Goal: Use online tool/utility: Utilize a website feature to perform a specific function

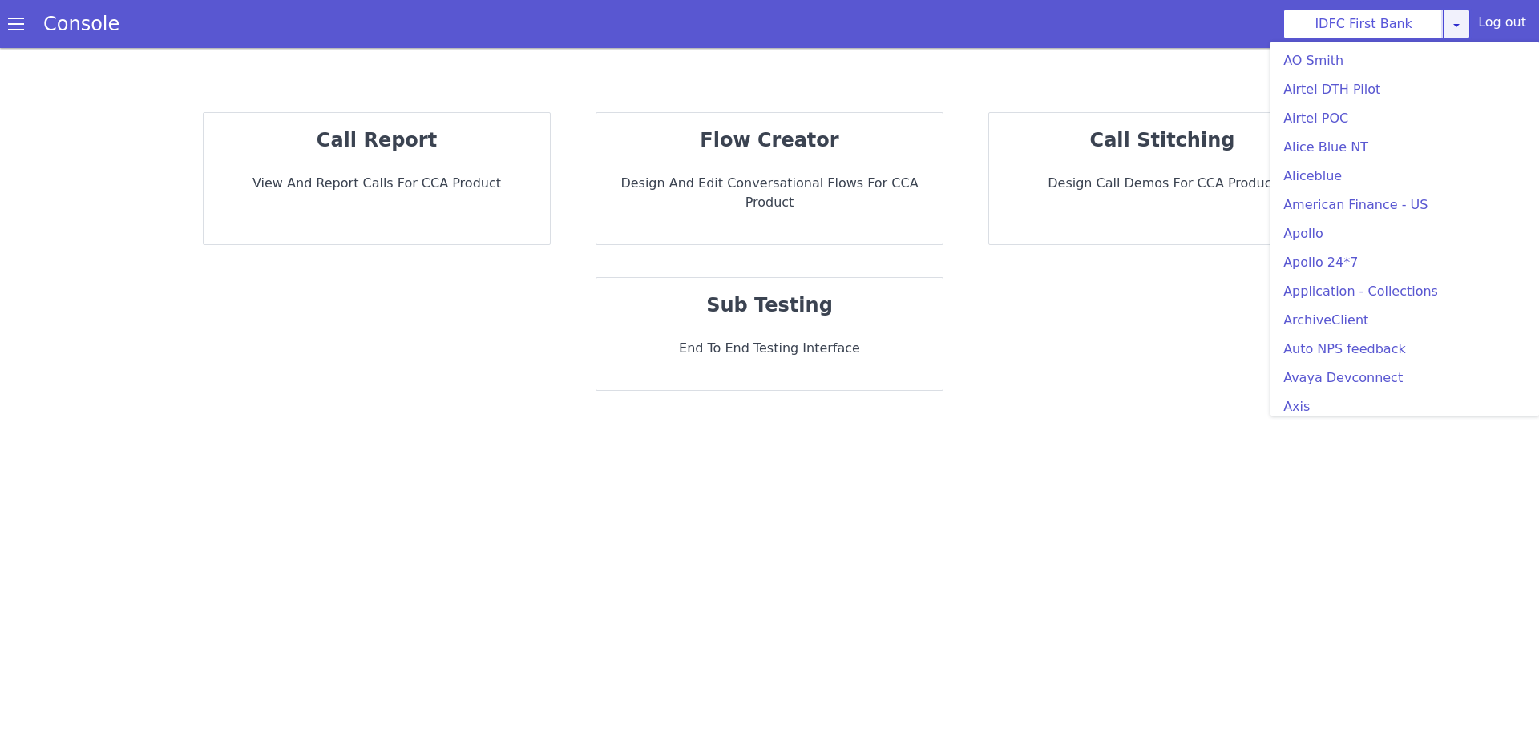
click at [1462, 29] on icon at bounding box center [1456, 24] width 13 height 13
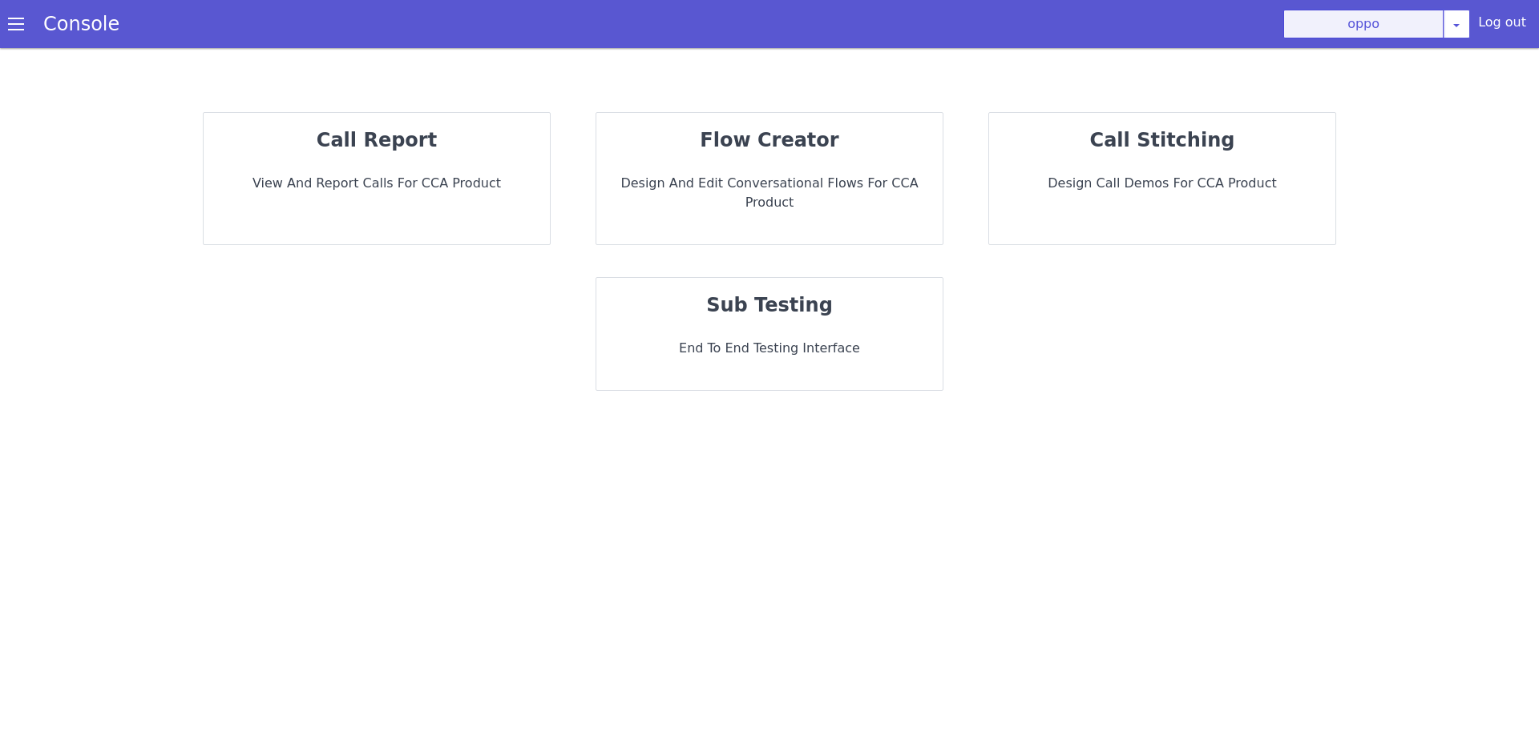
click at [1409, 27] on button "oppo" at bounding box center [1363, 24] width 160 height 29
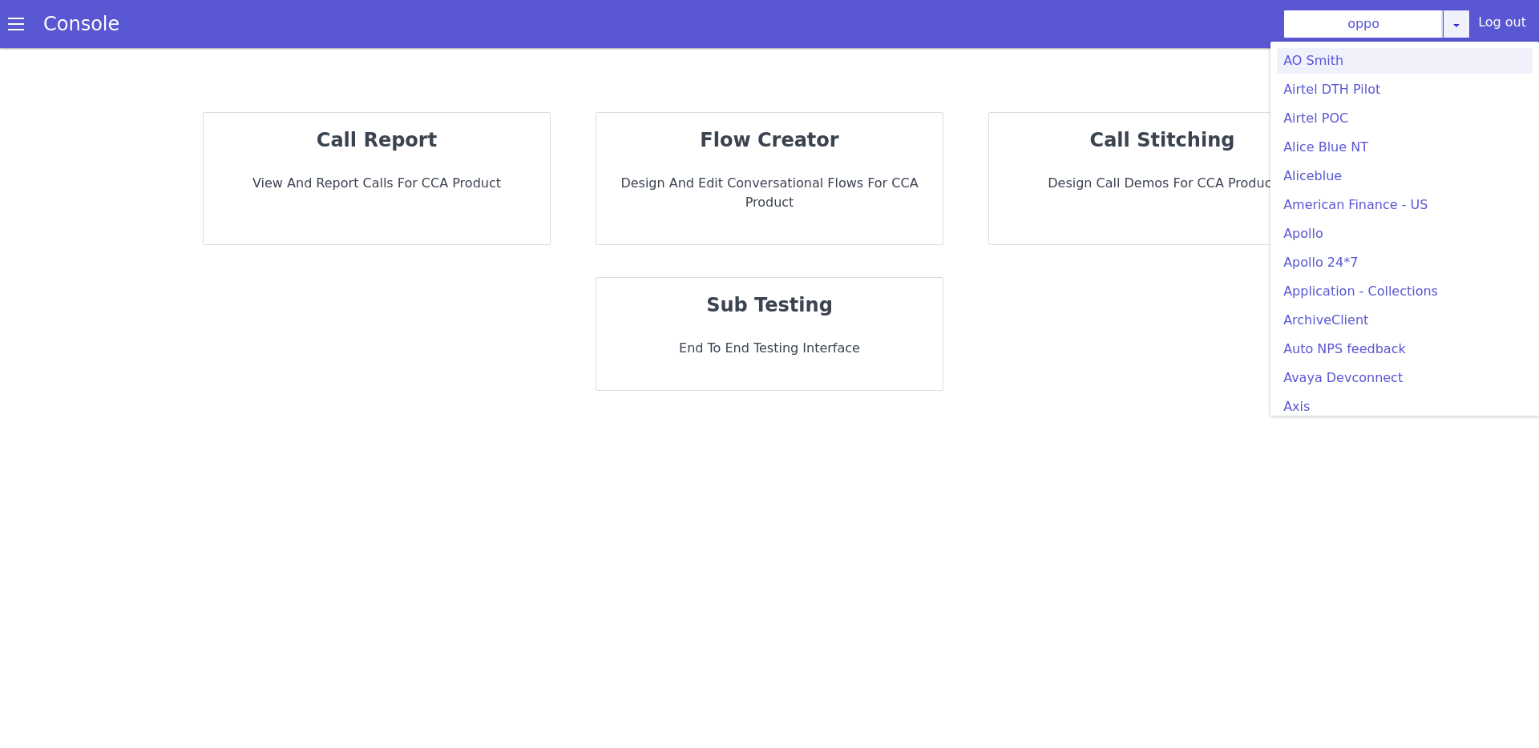
click at [1468, 24] on link at bounding box center [1455, 24] width 27 height 29
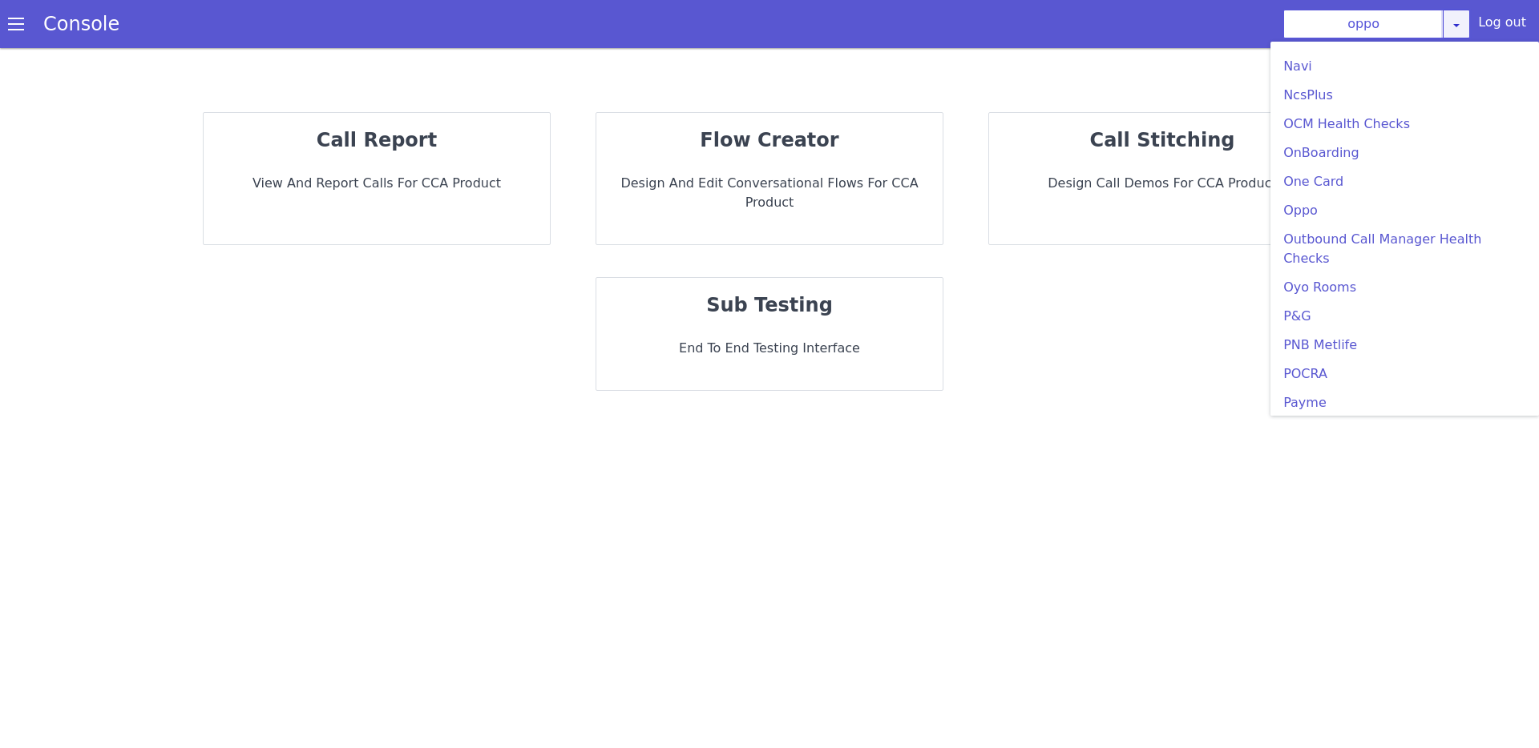
scroll to position [2819, 0]
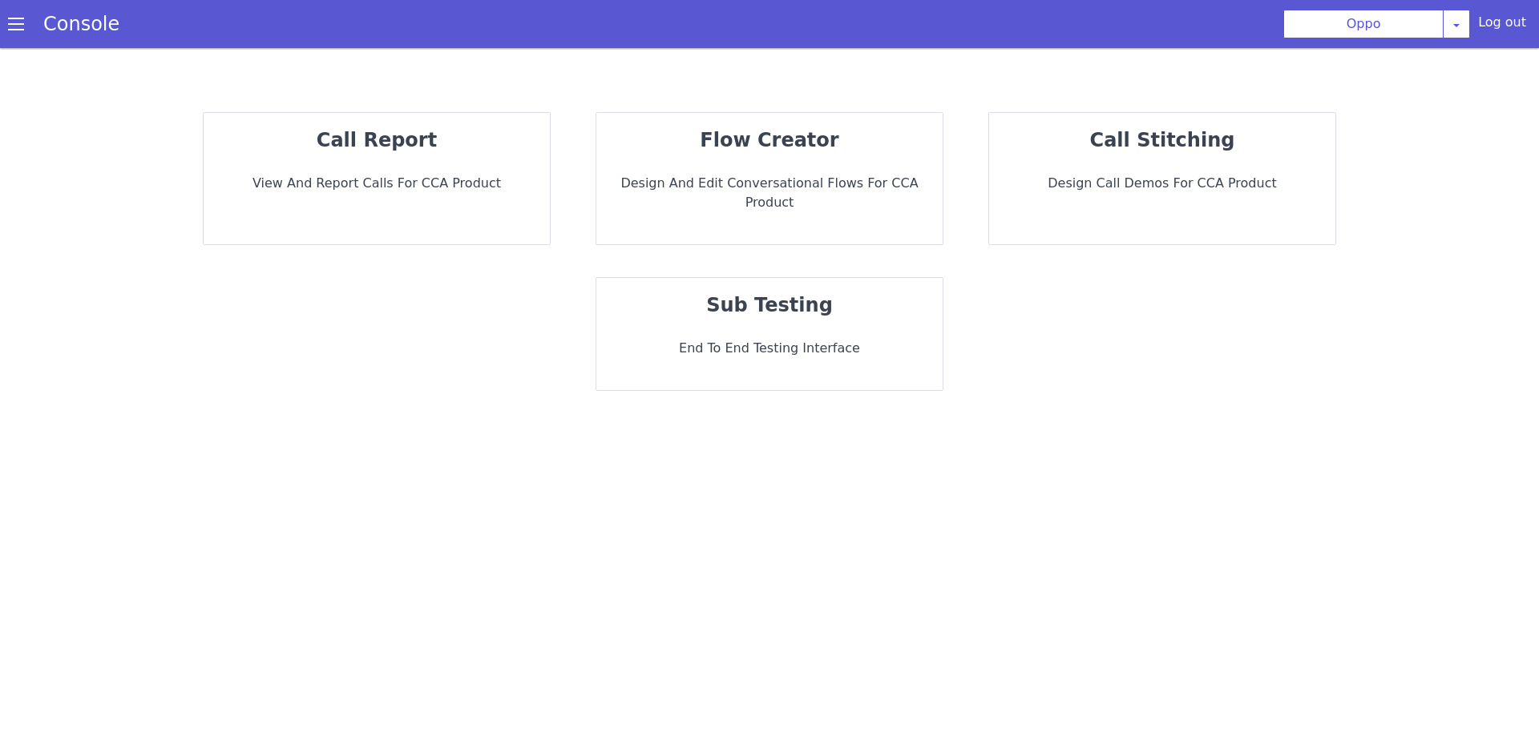
click at [777, 306] on div "sub testing End to End Testing Interface" at bounding box center [769, 334] width 346 height 112
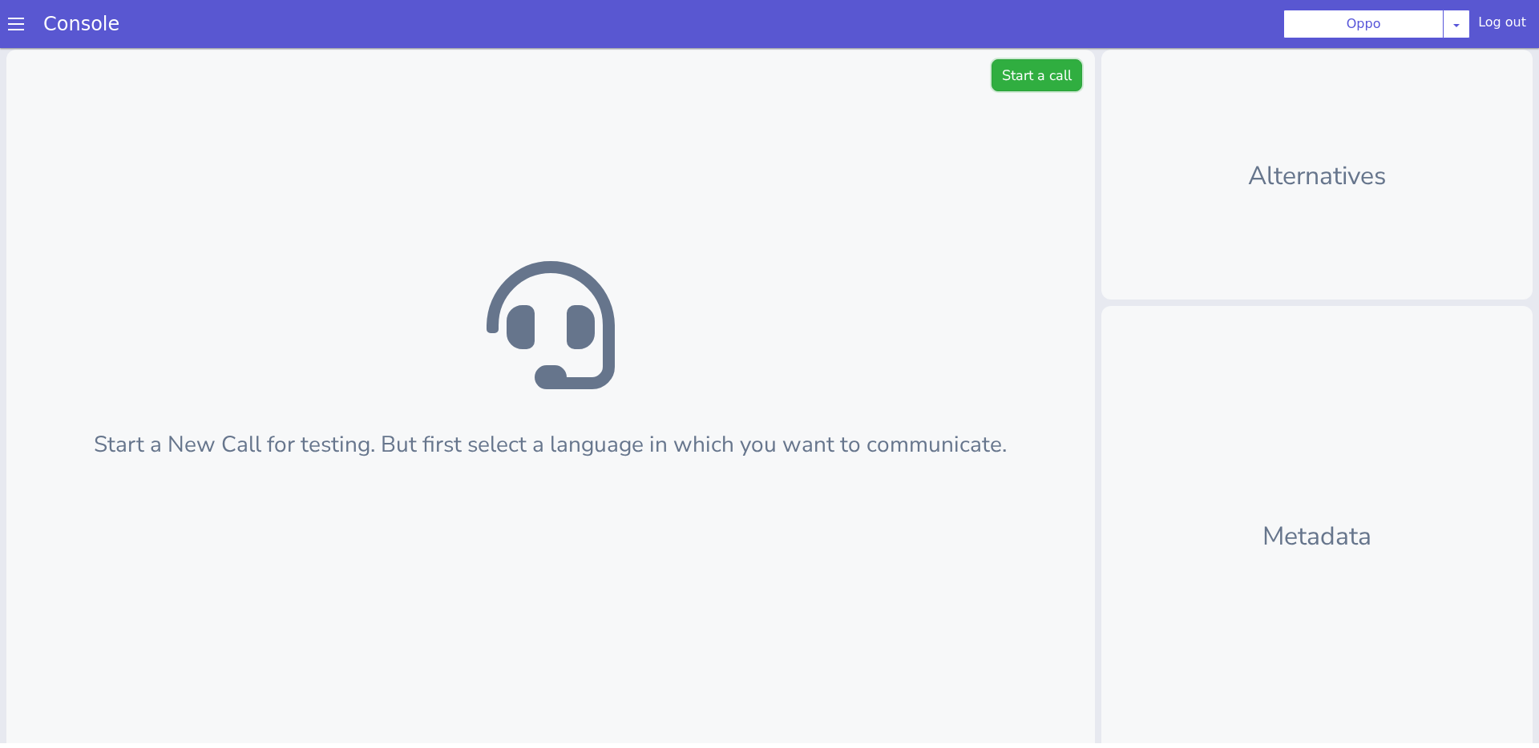
click at [1021, 81] on button "Start a call" at bounding box center [1036, 75] width 91 height 32
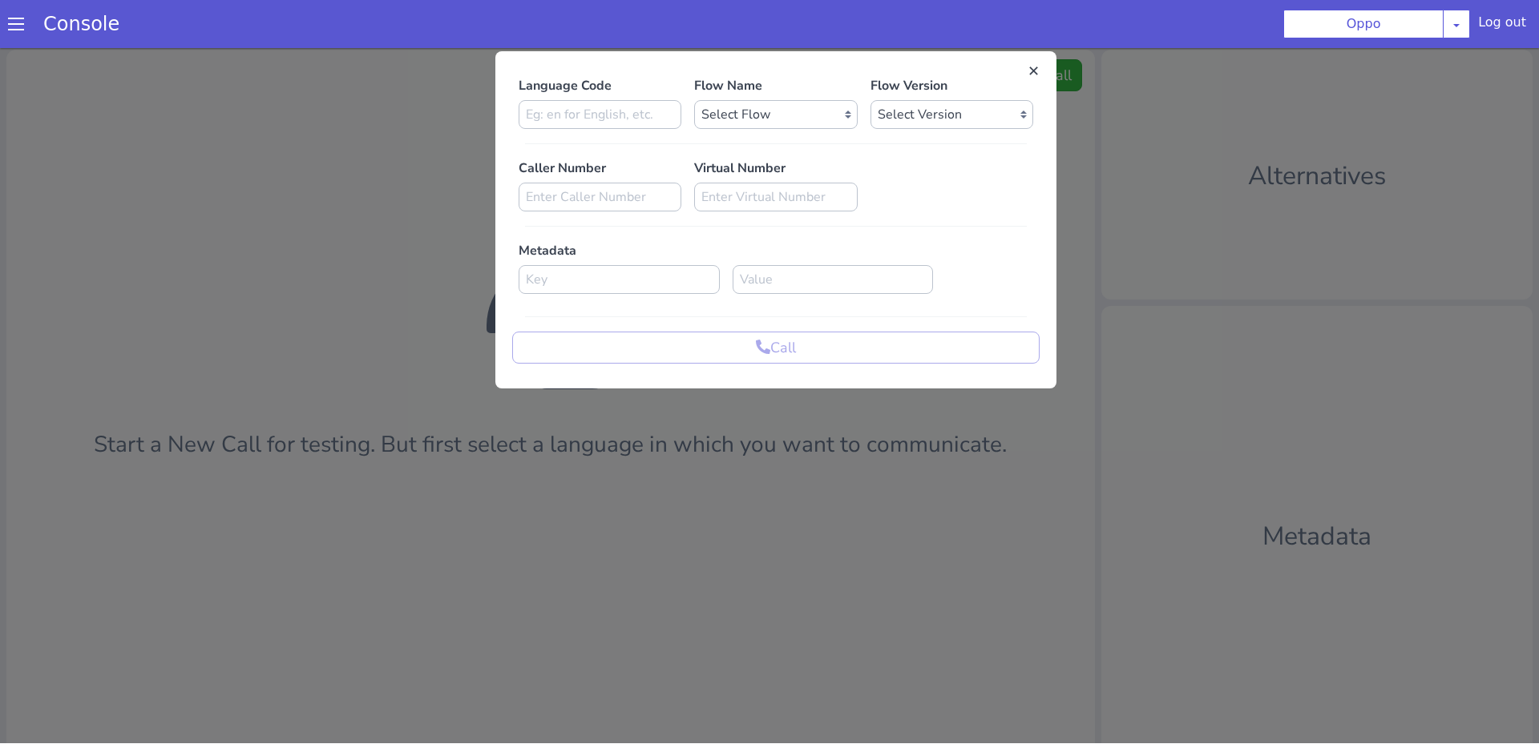
click at [579, 91] on p "Language Code" at bounding box center [599, 85] width 163 height 19
click at [572, 129] on div "Language Code Flow Name Select Flow Rough Work oppo_specific_utterance_en Demo_…" at bounding box center [775, 220] width 527 height 288
click at [572, 127] on input at bounding box center [599, 114] width 163 height 29
type input "en"
click at [759, 108] on select "Select Flow Rough Work oppo_specific_utterance_en Demo_bot_oppo OPPO_STUDIO far…" at bounding box center [775, 114] width 163 height 29
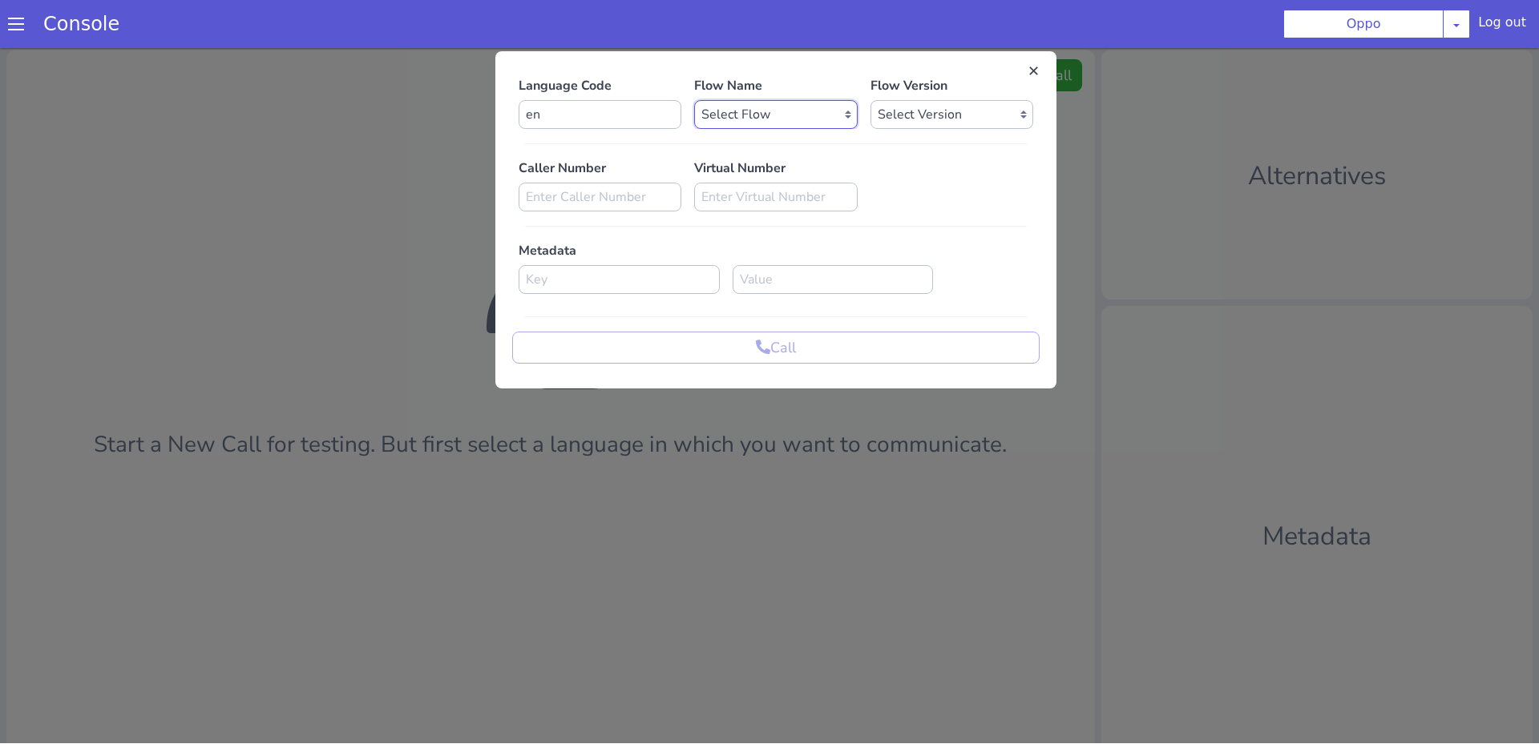
select select "6e4cb66f-1be5-4ce3-899d-84c396a79e95"
click at [694, 100] on select "Select Flow Rough Work oppo_specific_utterance_en Demo_bot_oppo OPPO_STUDIO far…" at bounding box center [775, 114] width 163 height 29
click at [939, 122] on select "Select Version 1.0.68 1.0.67 1.0.66 1.0.65 1.0.64 1.0.63 1.0.62 1.0.61 1.0.60 1…" at bounding box center [951, 114] width 163 height 29
click at [893, 121] on select "Select Version 1.0.68 1.0.67 1.0.66 1.0.65 1.0.64 1.0.63 1.0.62 1.0.61 1.0.60 1…" at bounding box center [951, 114] width 163 height 29
select select "1.0.68"
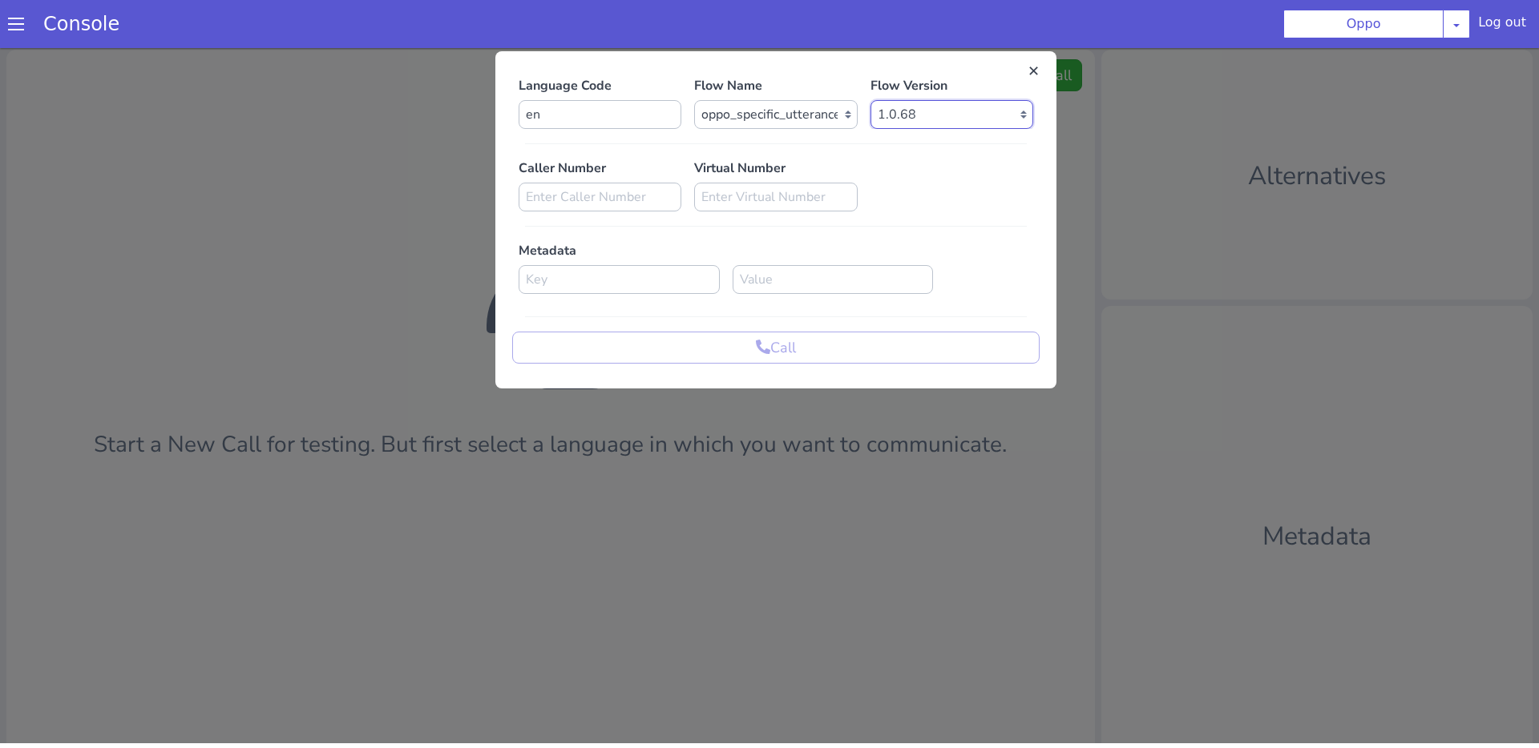
click at [870, 100] on select "Select Version 1.0.68 1.0.67 1.0.66 1.0.65 1.0.64 1.0.63 1.0.62 1.0.61 1.0.60 1…" at bounding box center [951, 114] width 163 height 29
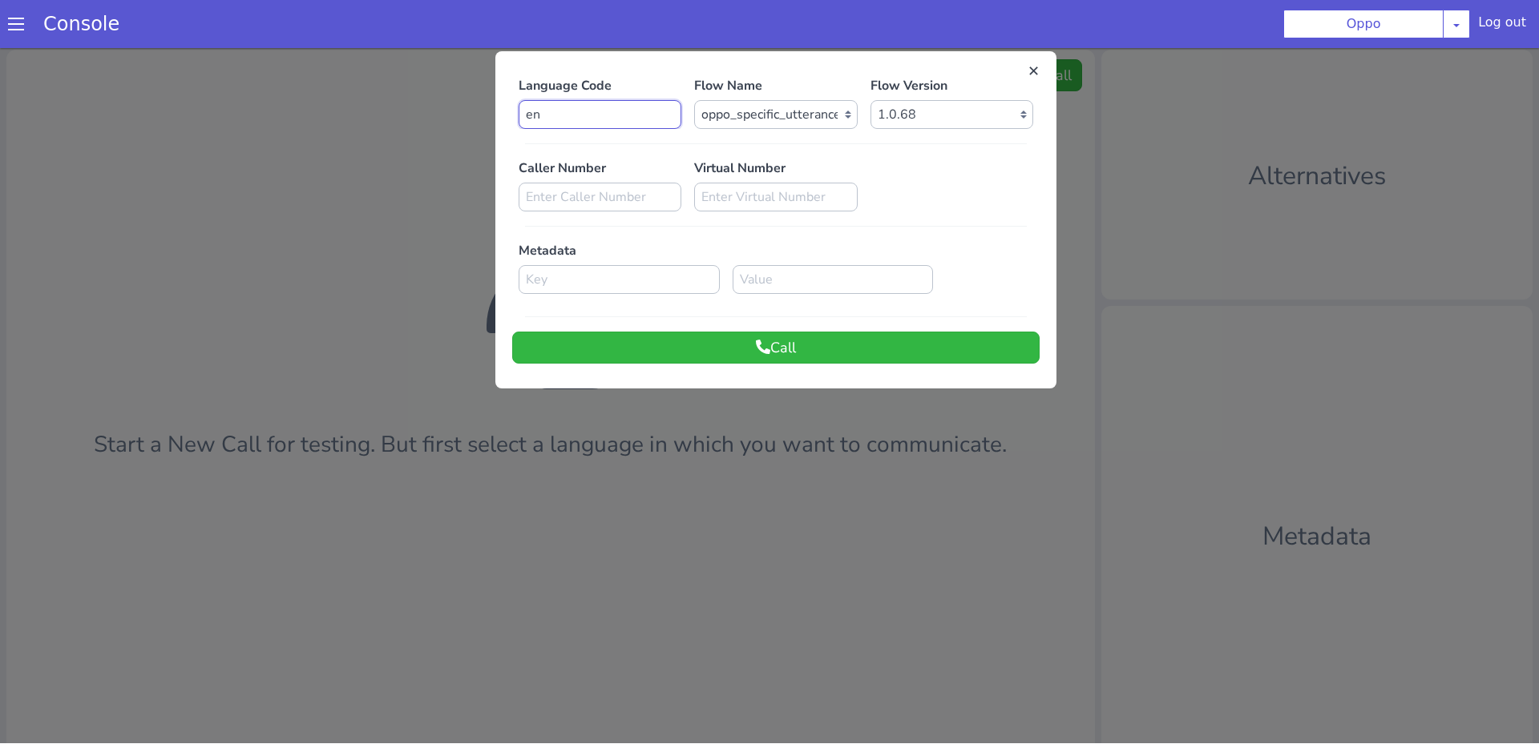
click at [542, 119] on input "en" at bounding box center [599, 114] width 163 height 29
type input "hi"
click at [893, 189] on div "Caller Number Virtual Number" at bounding box center [775, 185] width 527 height 53
click at [829, 350] on button "Call" at bounding box center [775, 348] width 527 height 32
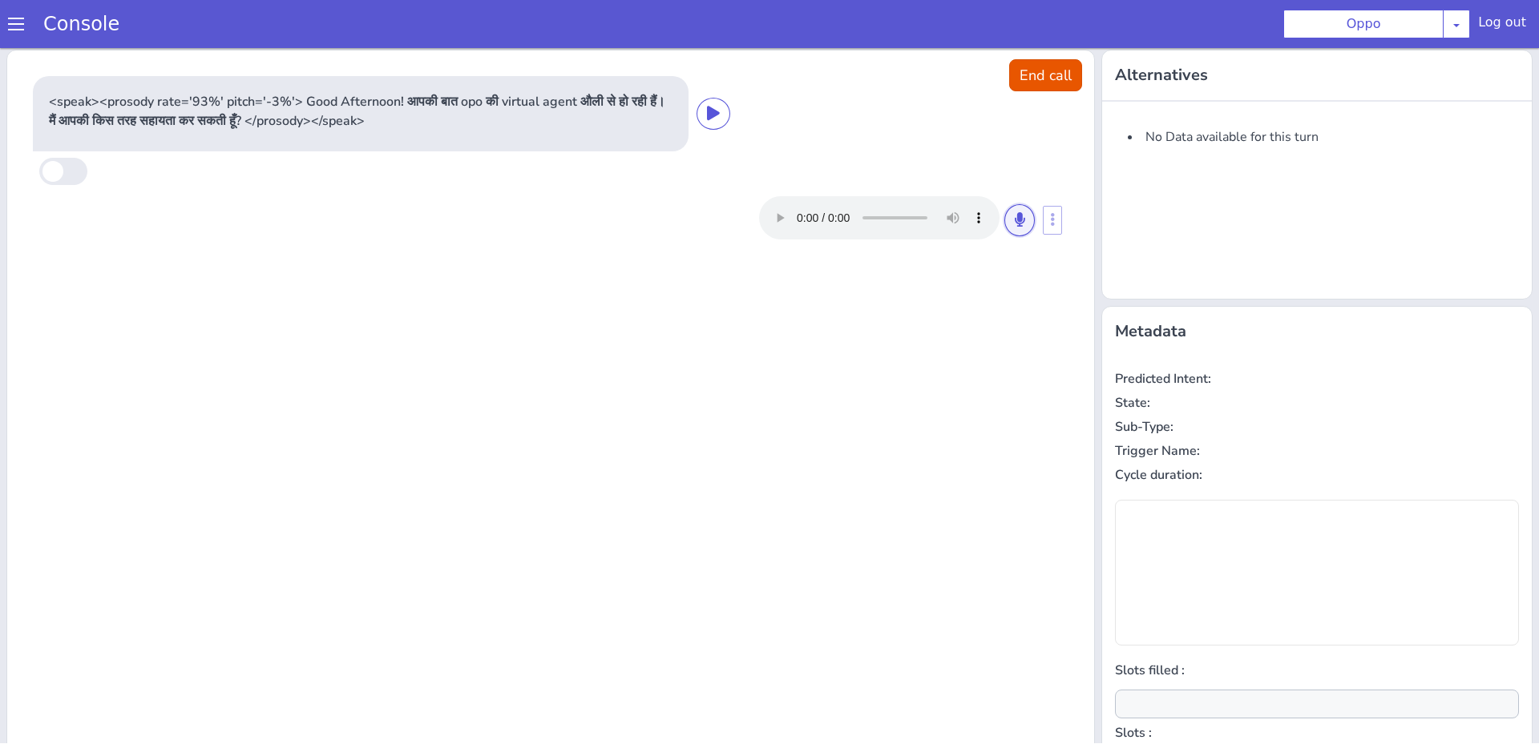
click at [1015, 212] on icon at bounding box center [1020, 219] width 10 height 14
click at [1019, 220] on icon at bounding box center [1020, 219] width 10 height 14
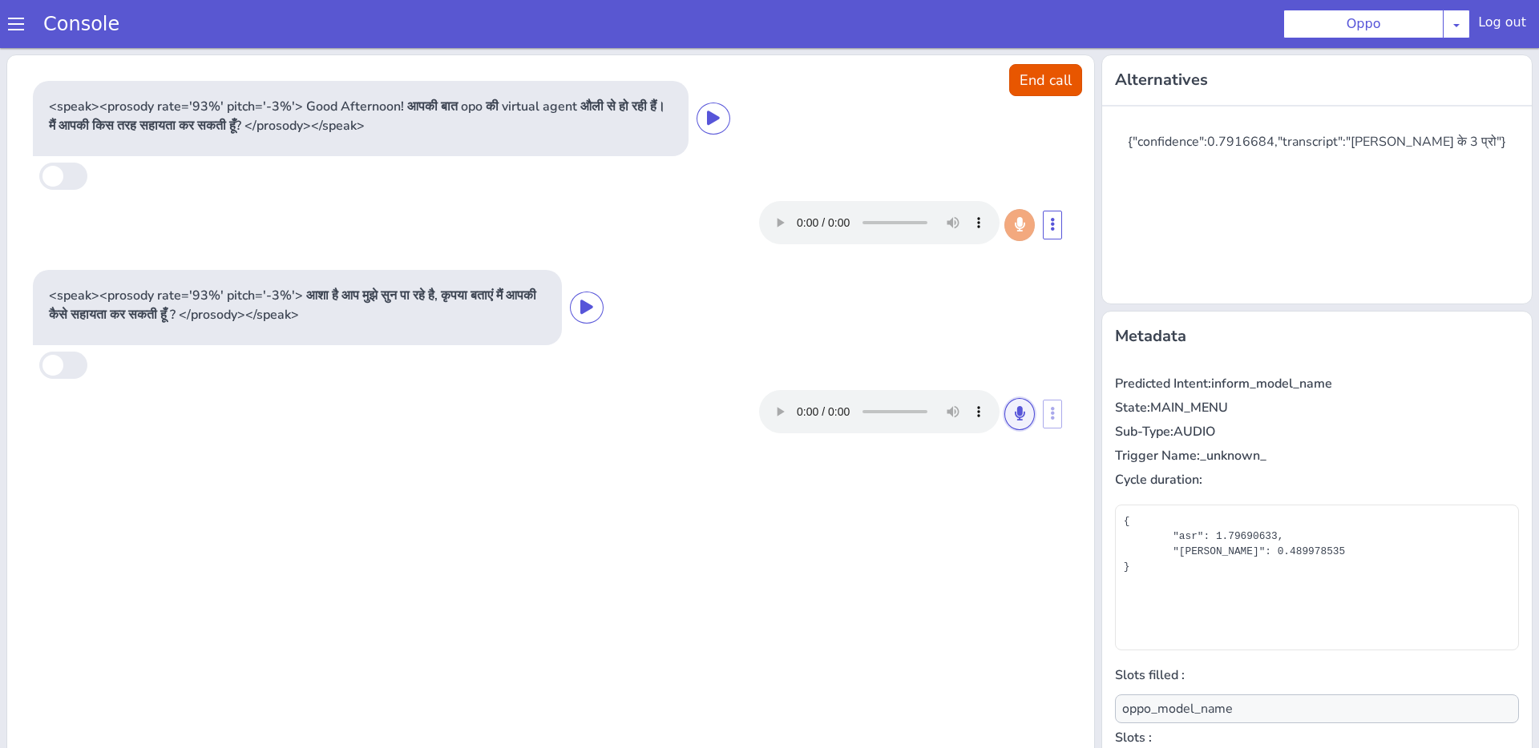
click at [1023, 413] on icon at bounding box center [1020, 413] width 10 height 14
click at [1023, 404] on button at bounding box center [1019, 414] width 30 height 32
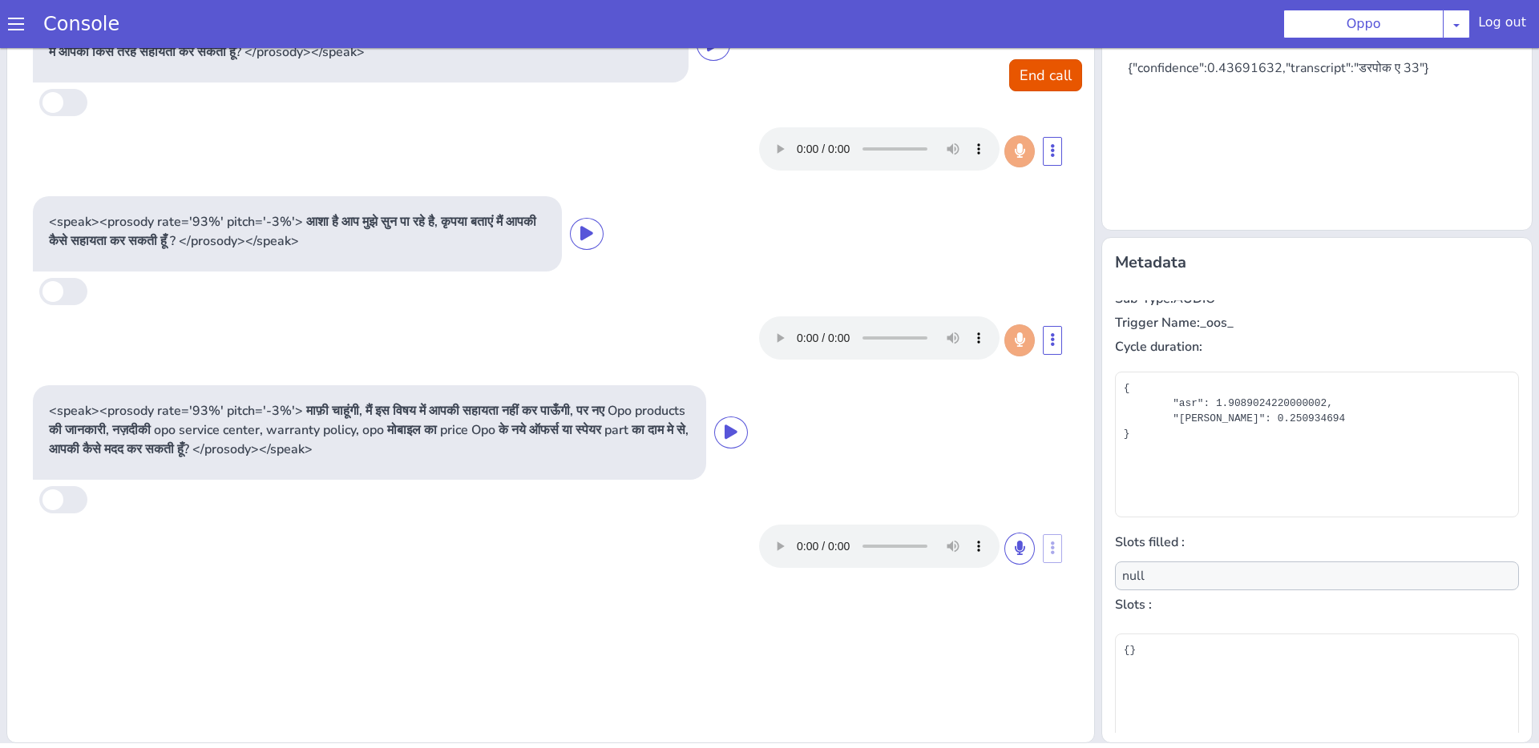
scroll to position [66, 0]
click at [1023, 555] on icon at bounding box center [1020, 548] width 10 height 14
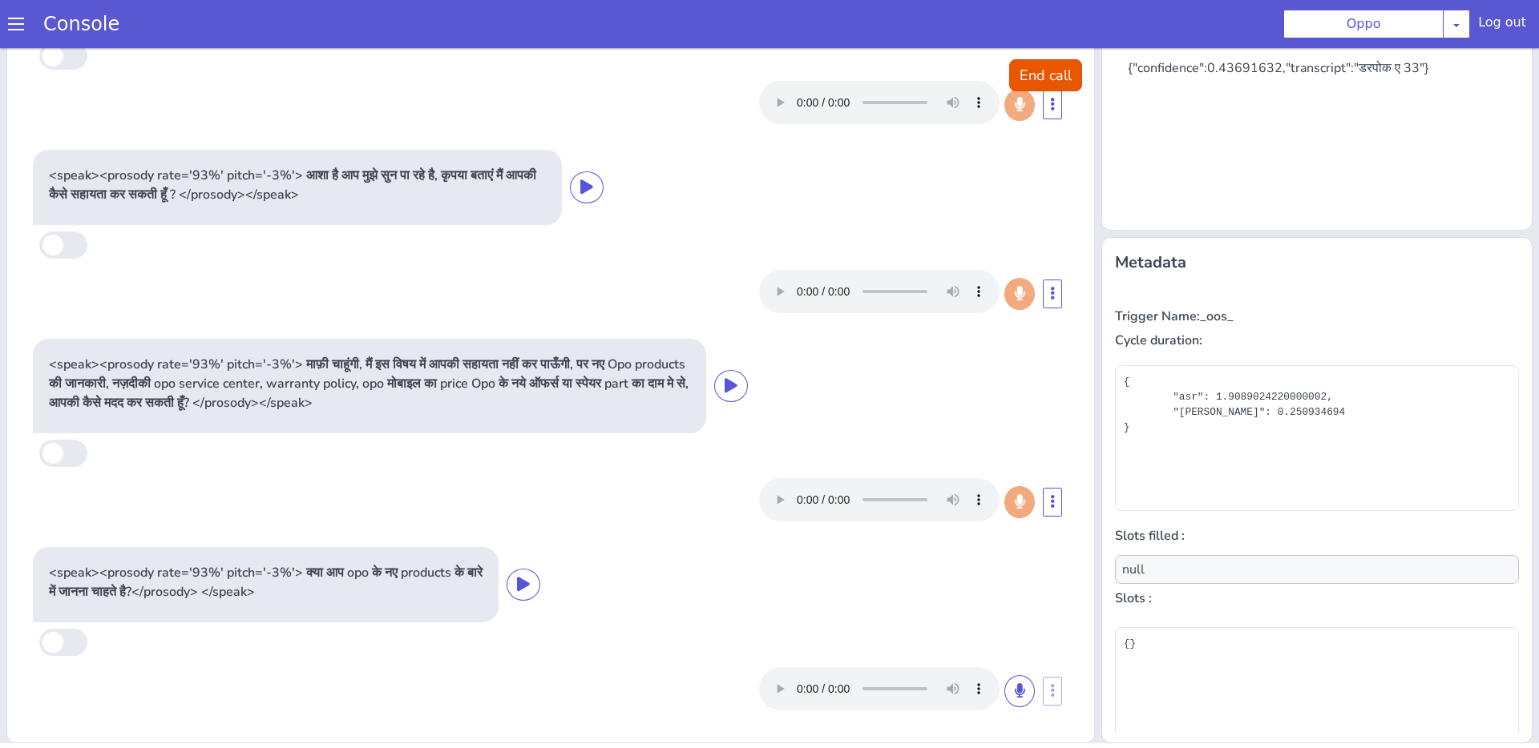
scroll to position [46, 0]
click at [1017, 684] on icon at bounding box center [1020, 691] width 10 height 14
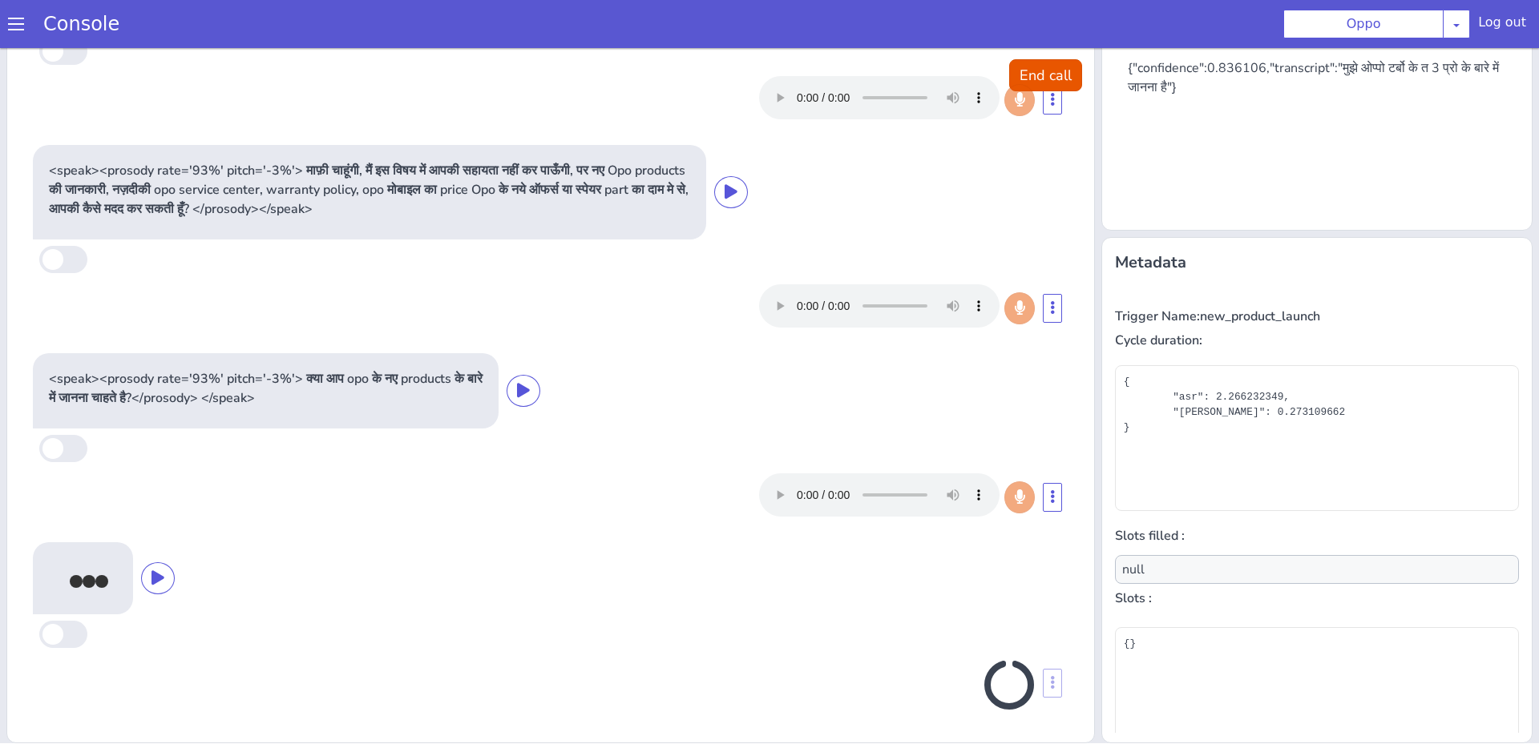
scroll to position [236, 0]
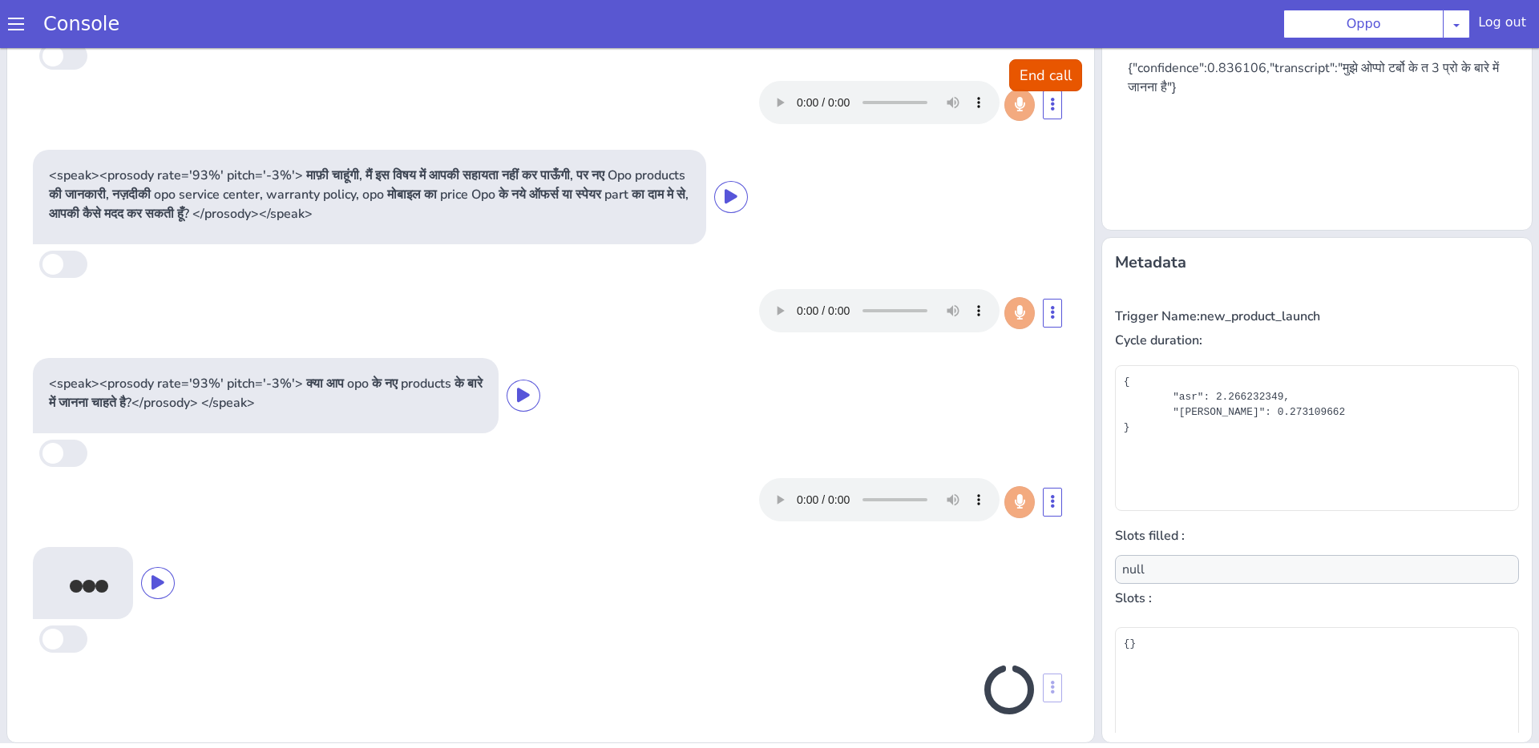
type input "oppo_model_name"
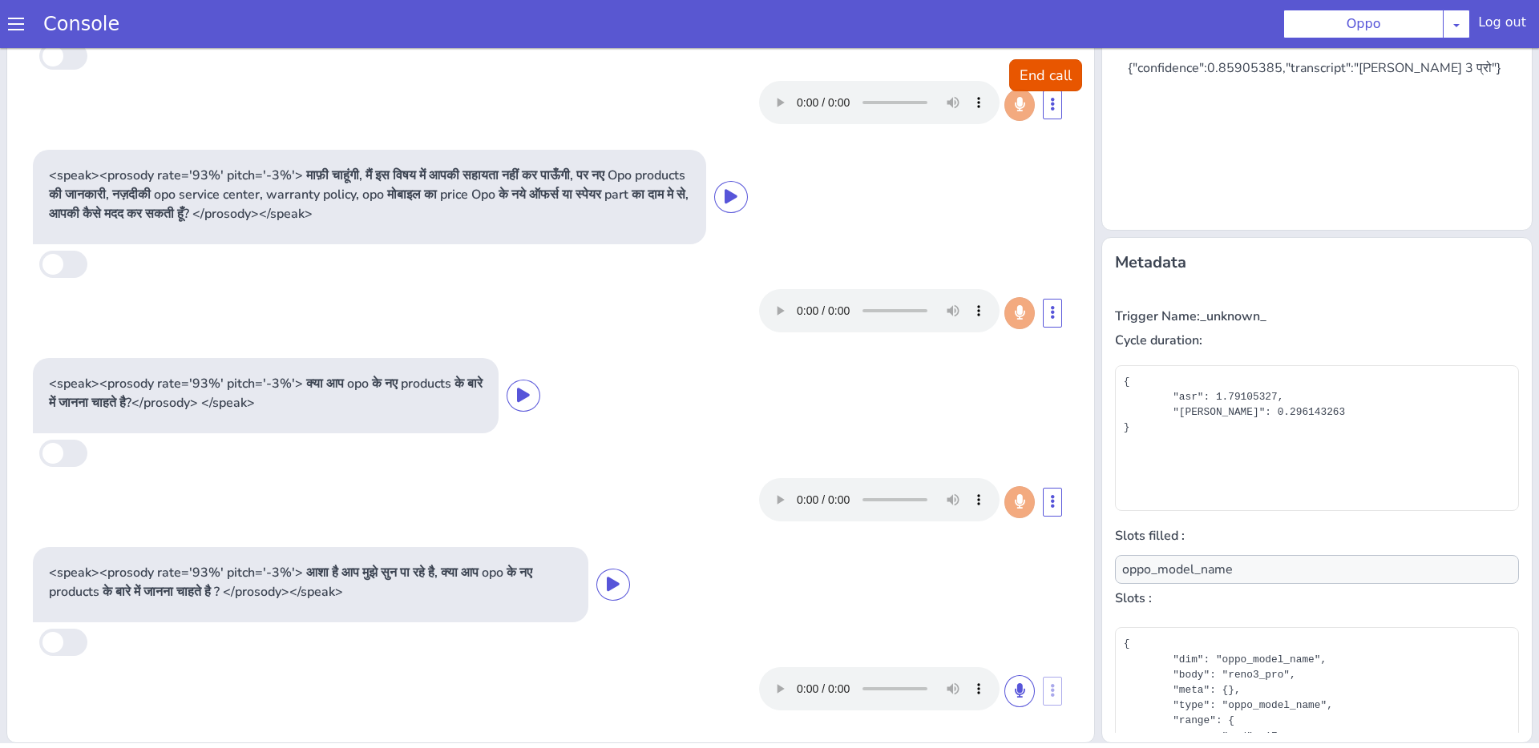
click at [1404, 71] on div "{"confidence":0.85905385,"transcript":"ओप्पो रेनो 3 प्रो"}" at bounding box center [1323, 67] width 391 height 19
click at [1394, 93] on div "{"confidence":0.85905385,"transcript":"ओप्पो रेनो 3 प्रो"}" at bounding box center [1317, 126] width 404 height 160
click at [1019, 699] on button at bounding box center [1019, 692] width 30 height 32
click at [1016, 676] on button at bounding box center [1019, 692] width 30 height 32
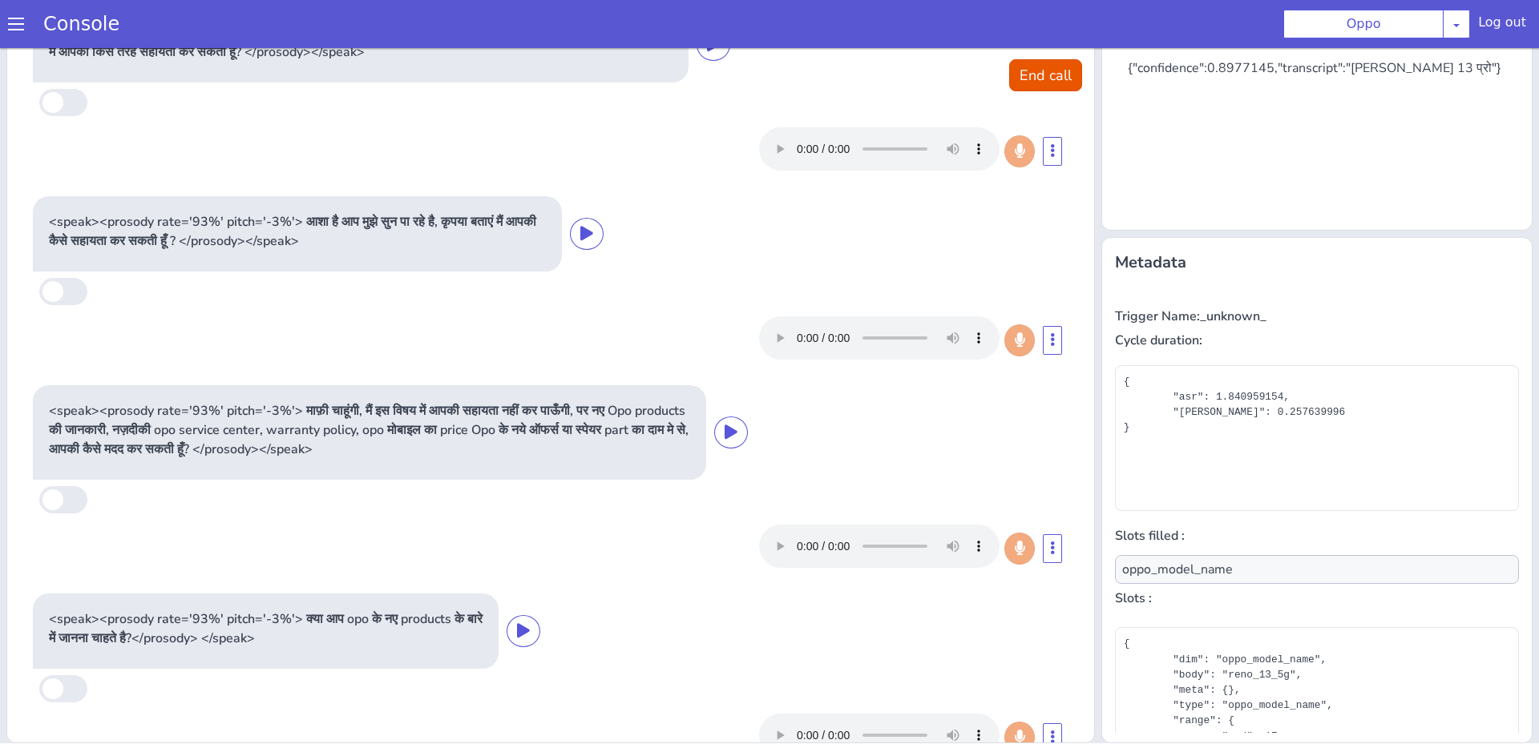
scroll to position [0, 0]
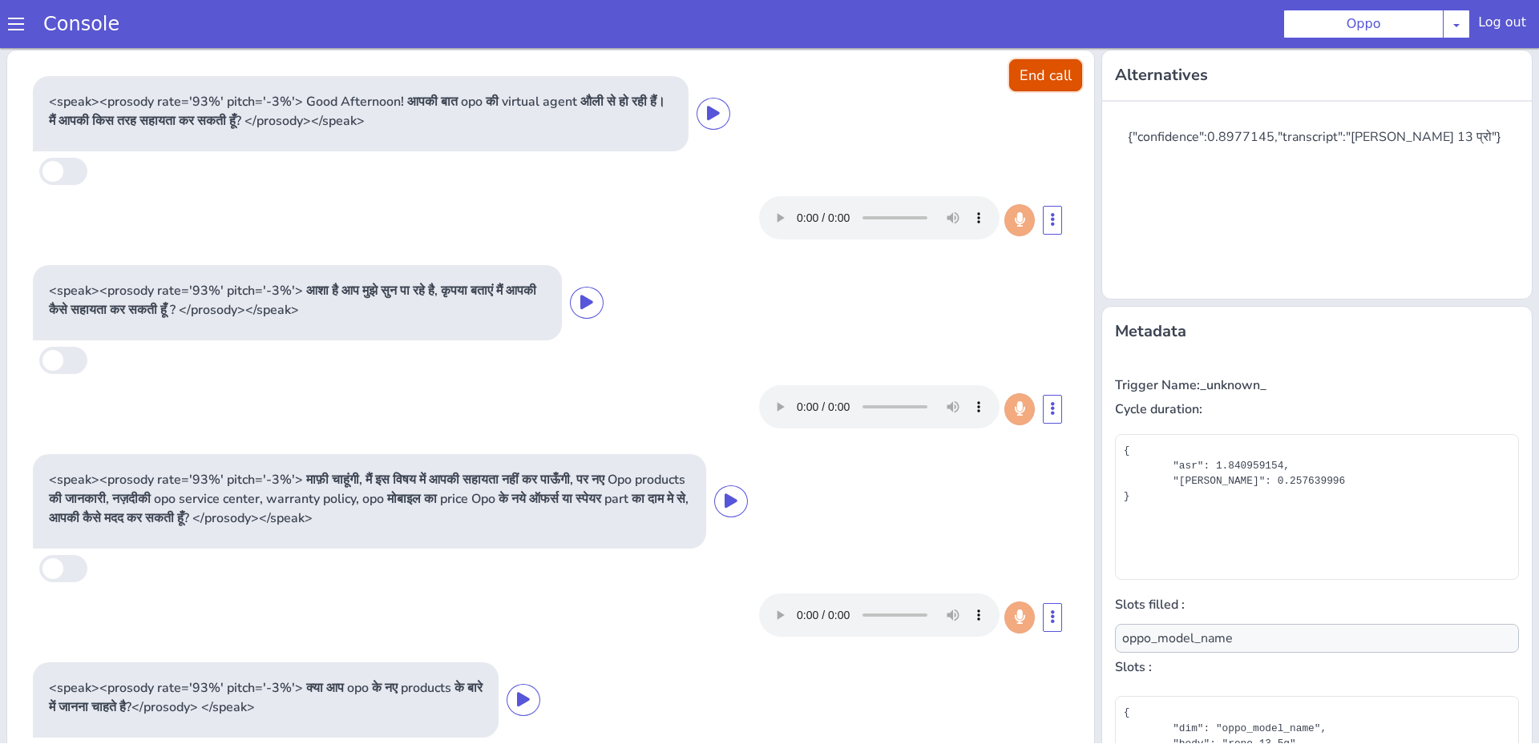
click at [1061, 85] on button "End call" at bounding box center [1045, 75] width 73 height 32
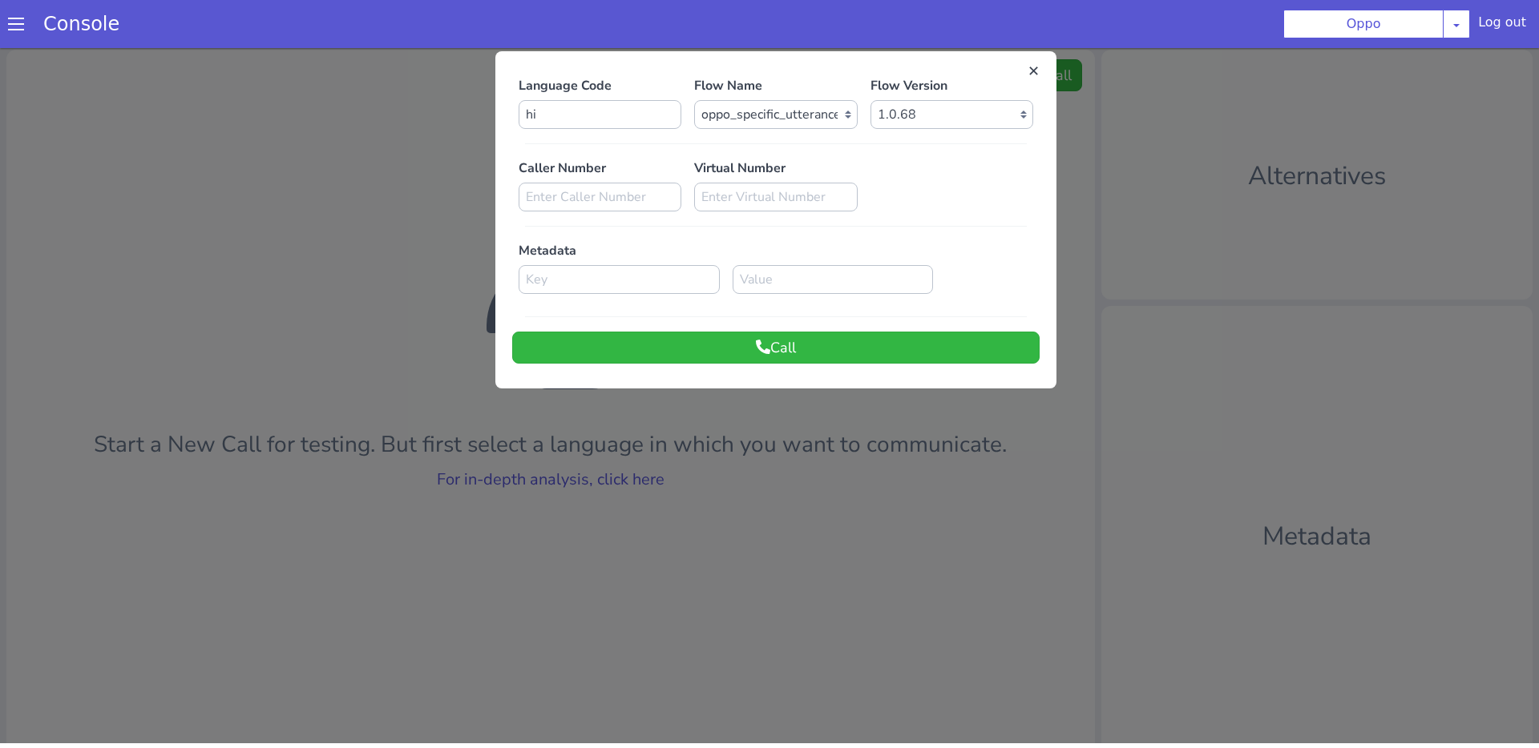
click at [480, 519] on div at bounding box center [769, 393] width 1539 height 700
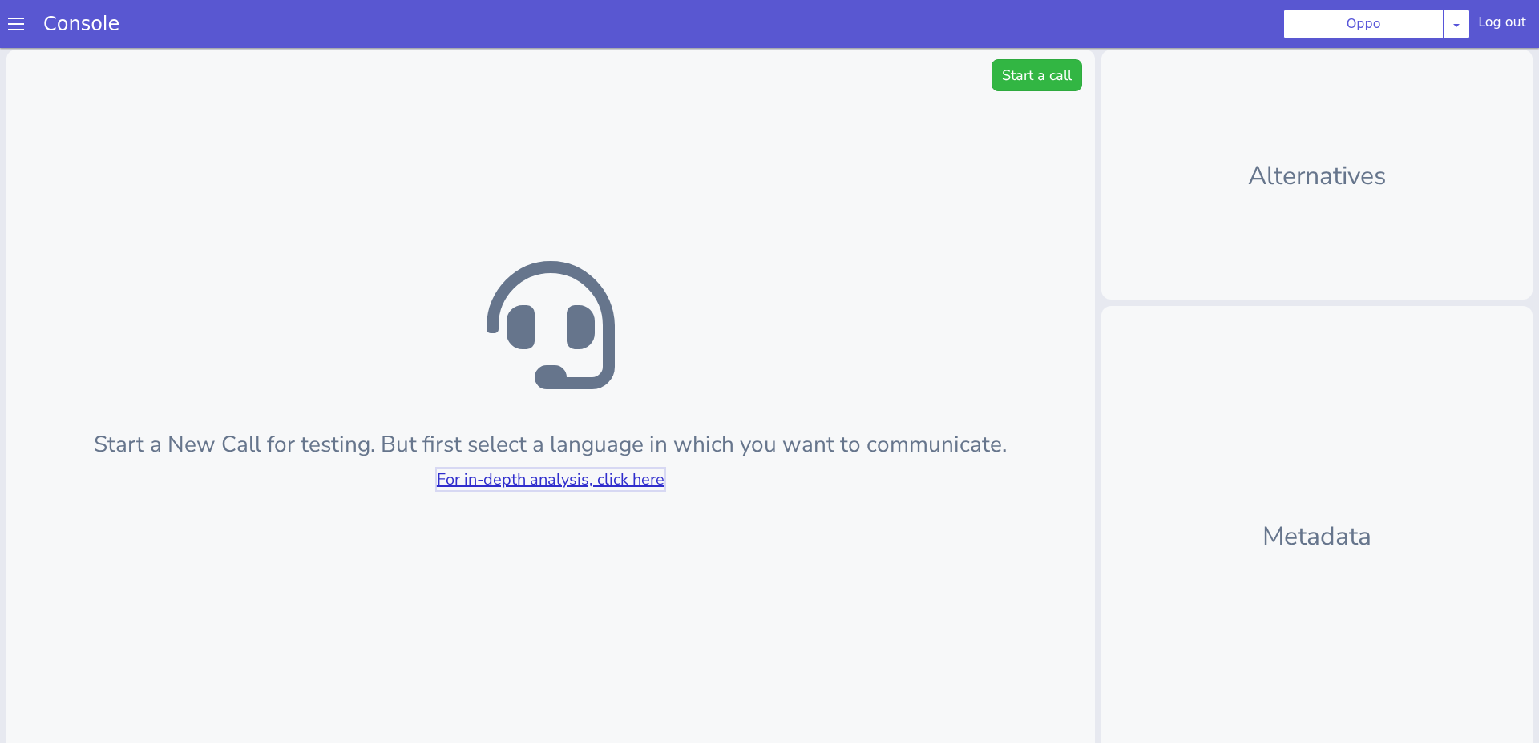
click at [534, 482] on link "For in-depth analysis, click here" at bounding box center [551, 480] width 228 height 22
click at [1009, 77] on button "Start a call" at bounding box center [1036, 75] width 91 height 32
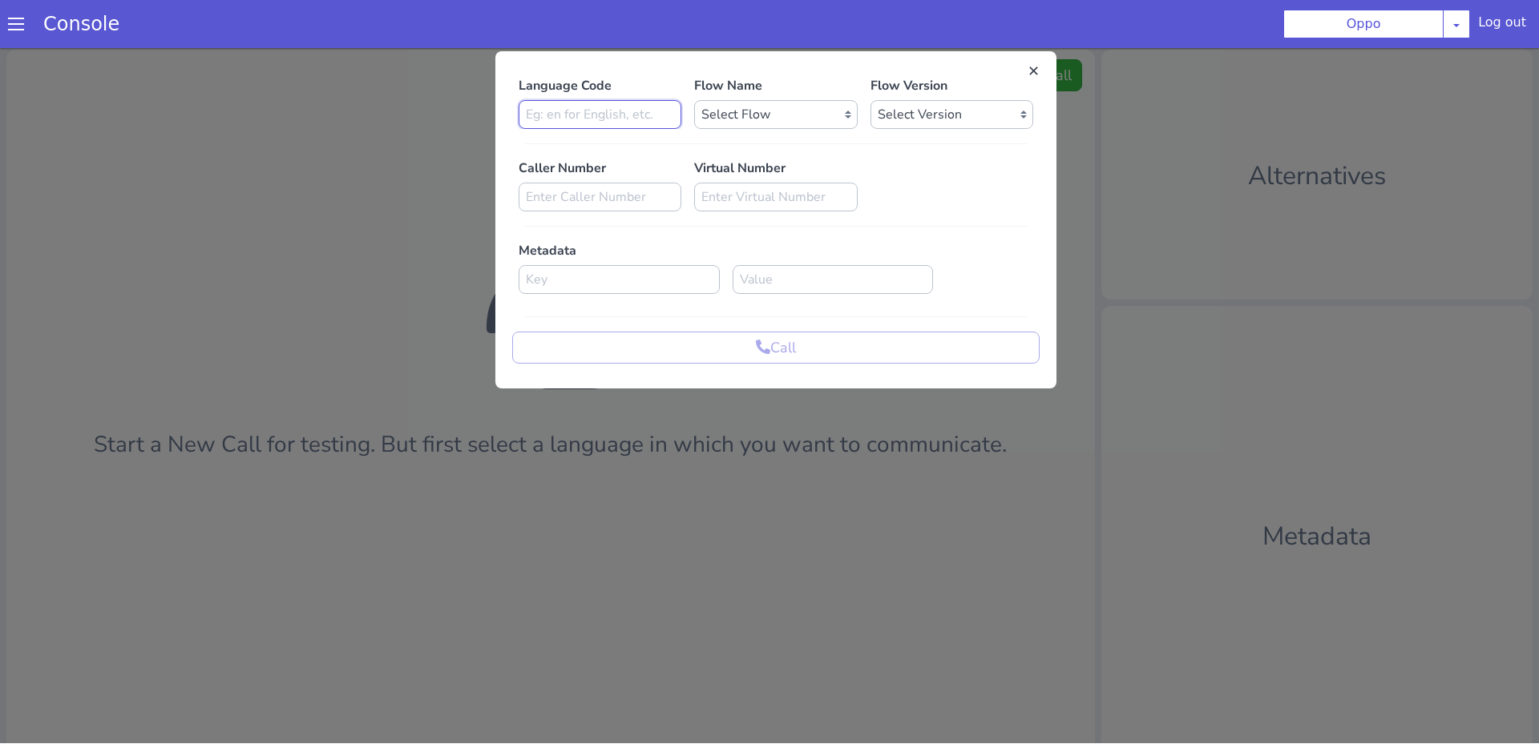
type input "hi"
select select "6e4cb66f-1be5-4ce3-899d-84c396a79e95"
click at [630, 368] on select "Select Flow Rough Work oppo_specific_utterance_en Demo_bot_oppo OPPO_STUDIO far…" at bounding box center [711, 382] width 163 height 29
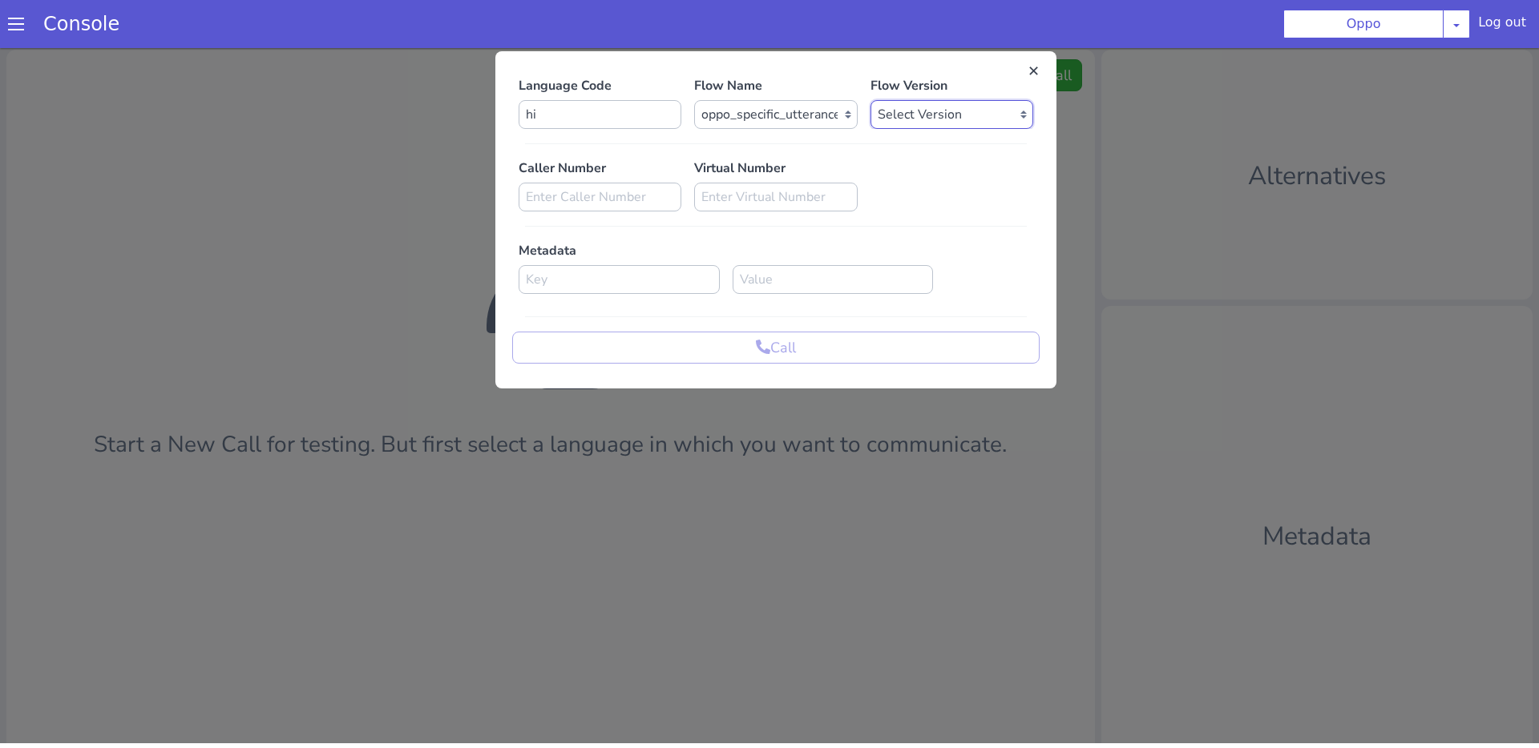
click at [938, 127] on select "Select Version 1.0.69 1.0.68 1.0.67 1.0.66 1.0.65 1.0.64 1.0.63 1.0.62 1.0.61 1…" at bounding box center [951, 115] width 163 height 29
select select "1.0.69"
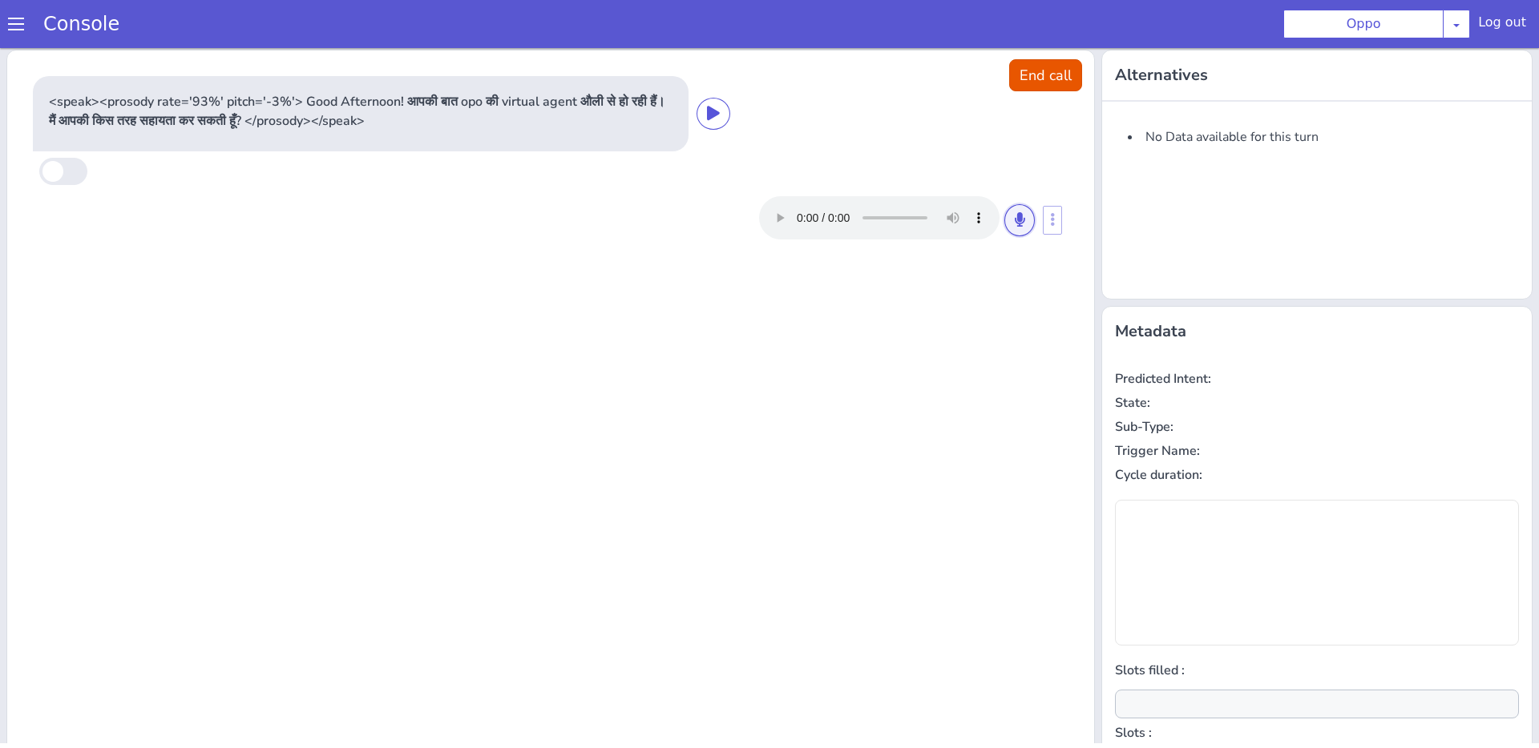
click at [978, 357] on button at bounding box center [973, 365] width 30 height 32
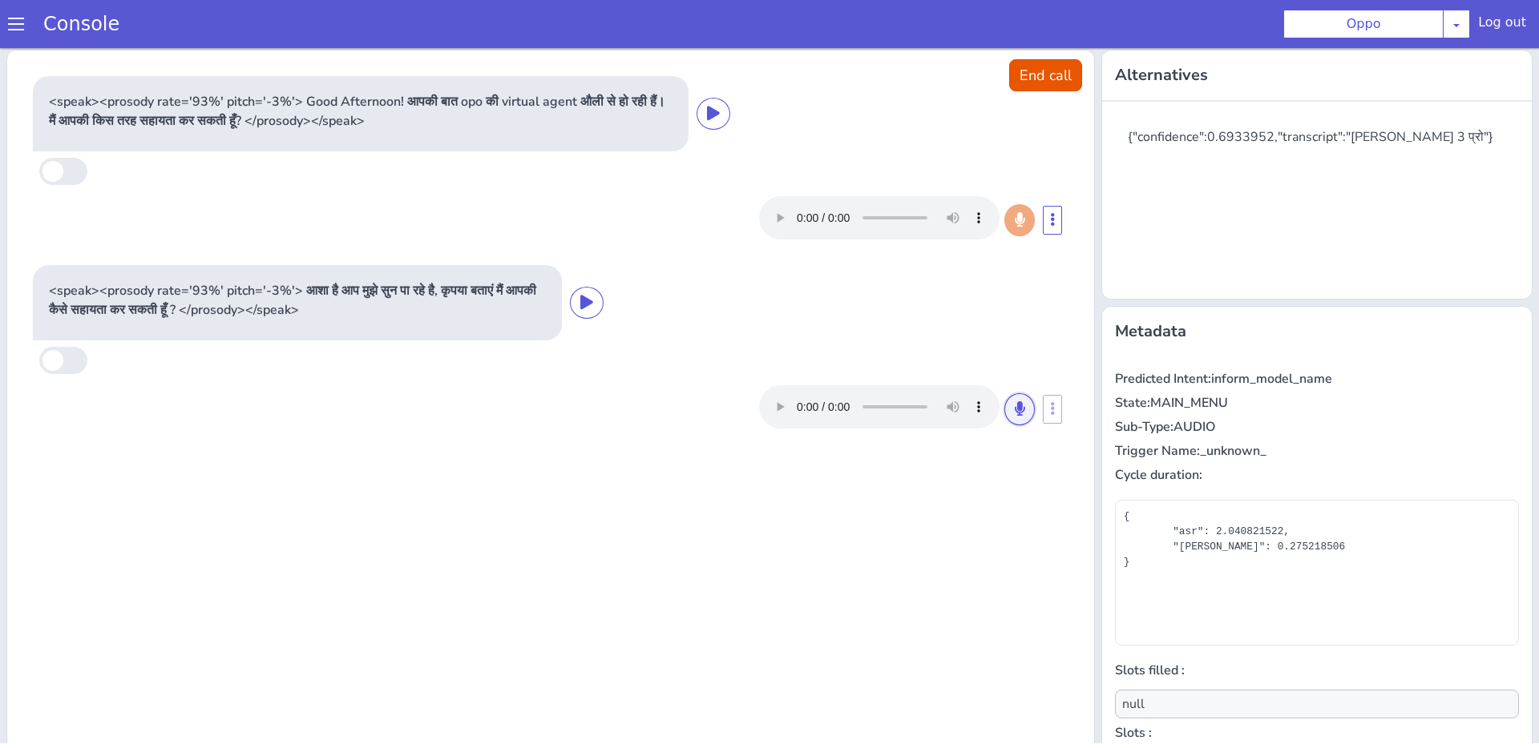
click at [1160, 187] on button at bounding box center [1165, 179] width 30 height 32
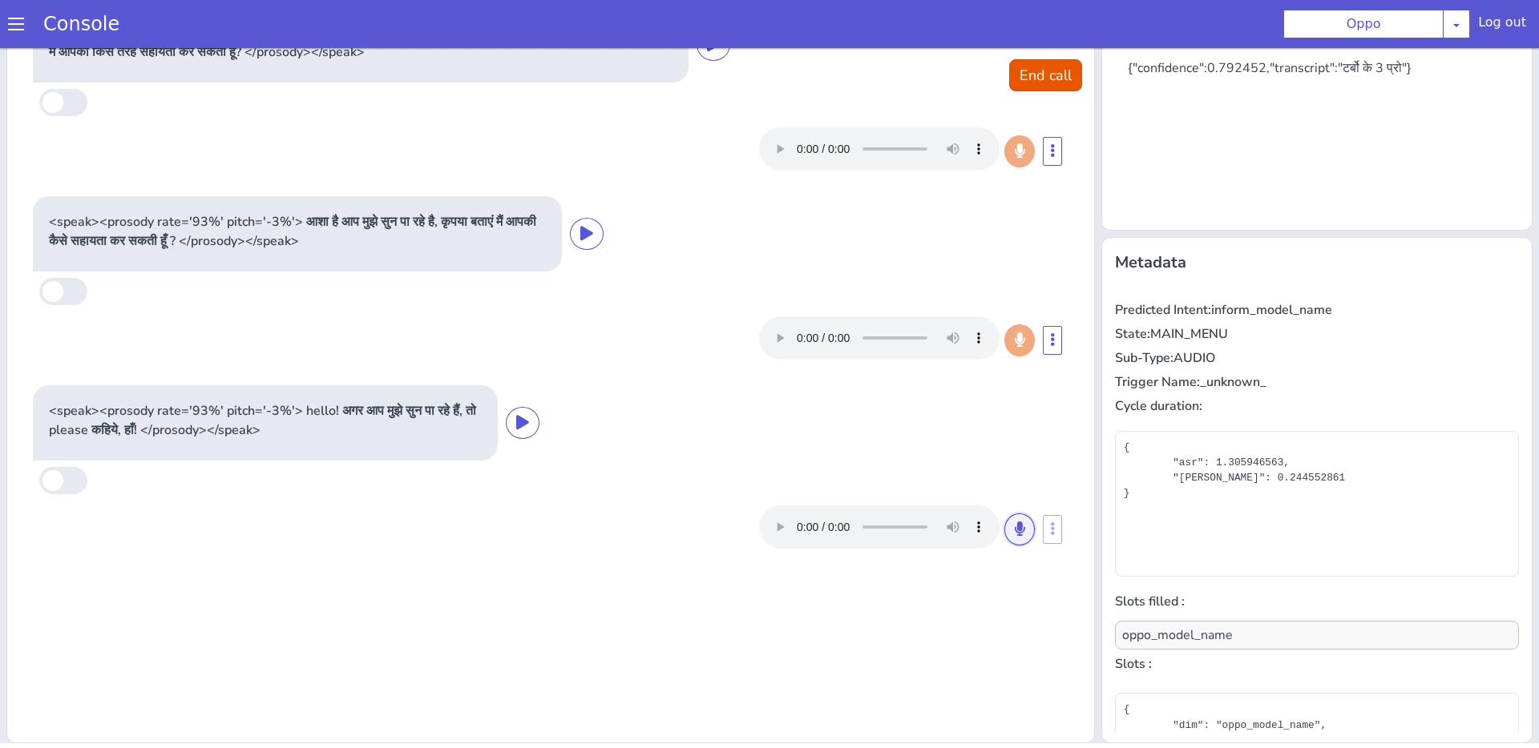
click at [1015, 553] on button at bounding box center [1013, 547] width 30 height 32
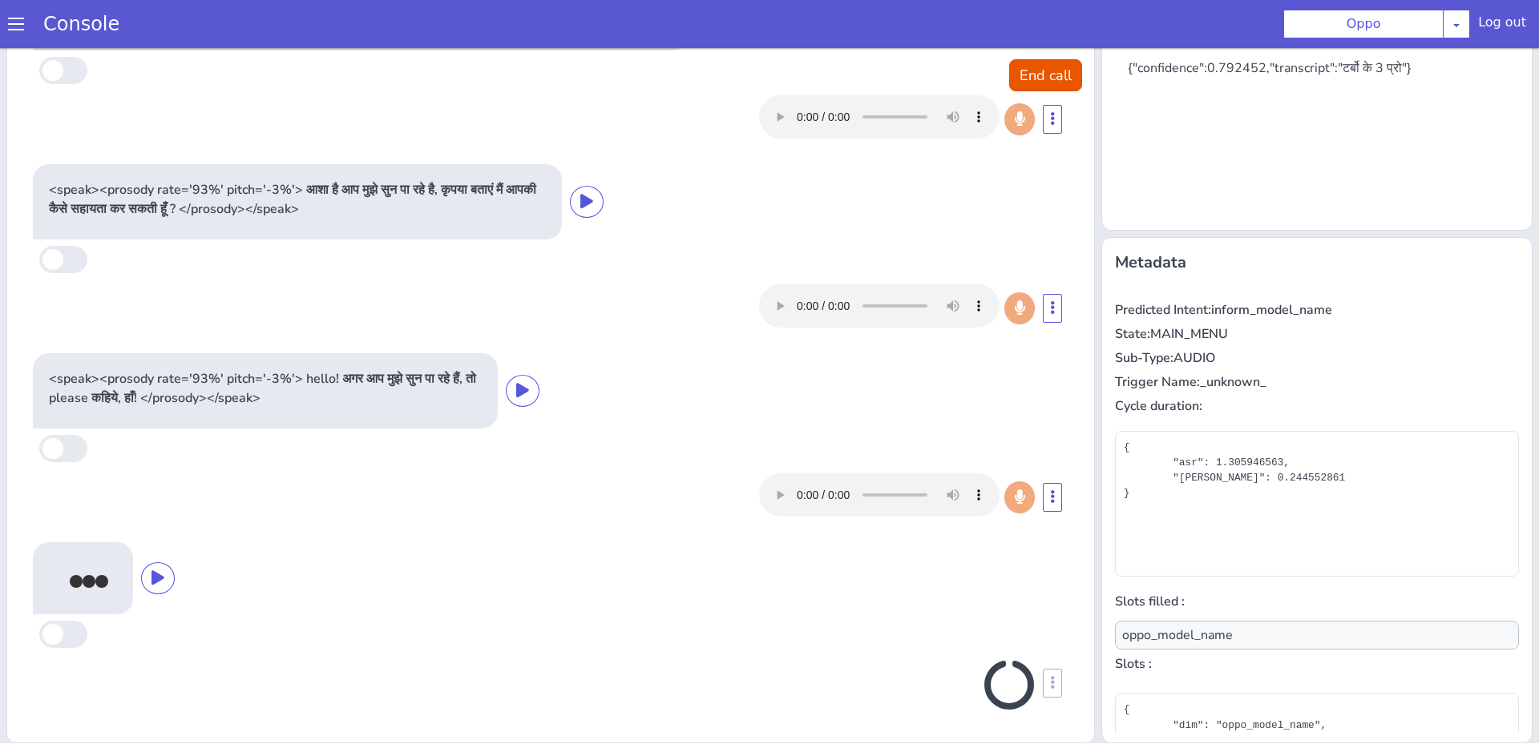
scroll to position [27, 0]
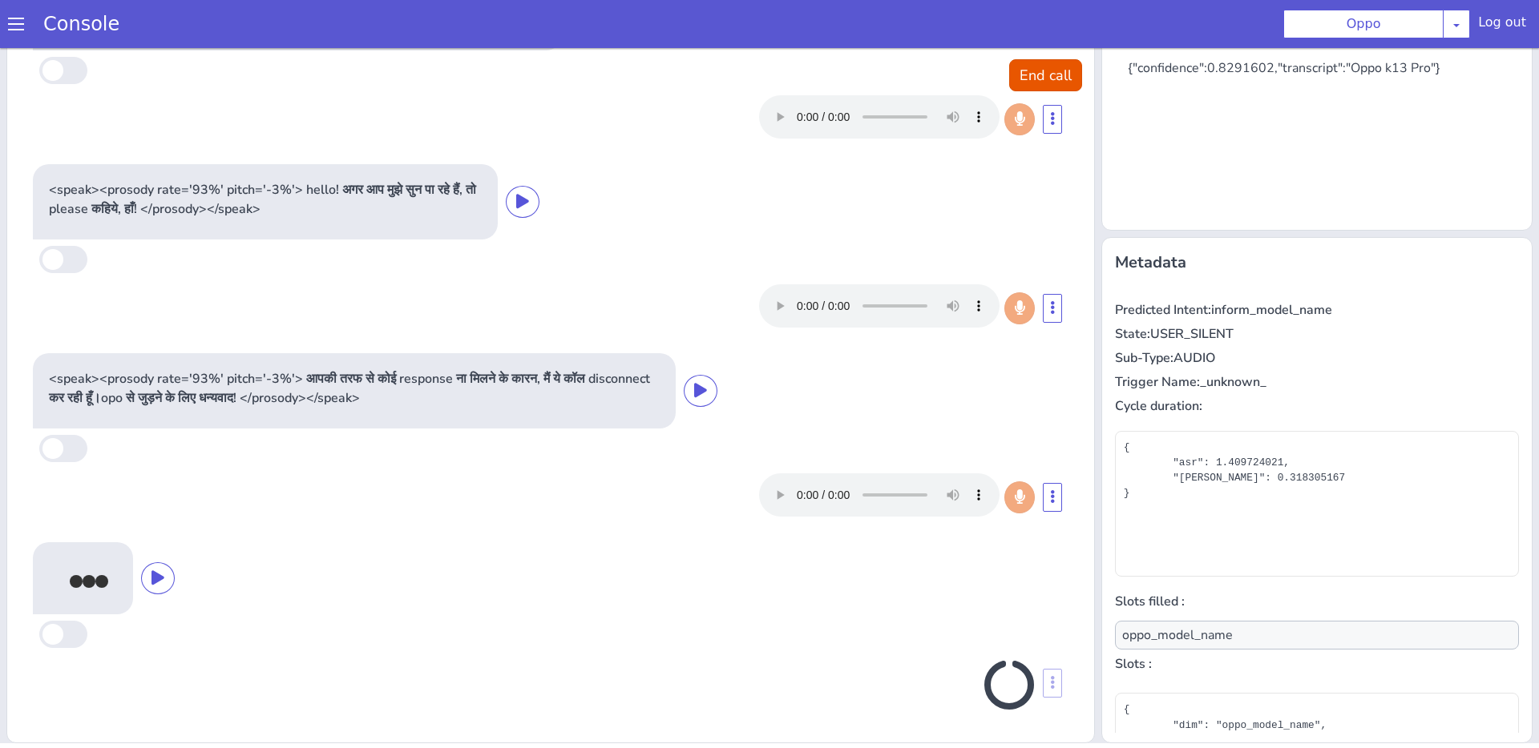
scroll to position [216, 0]
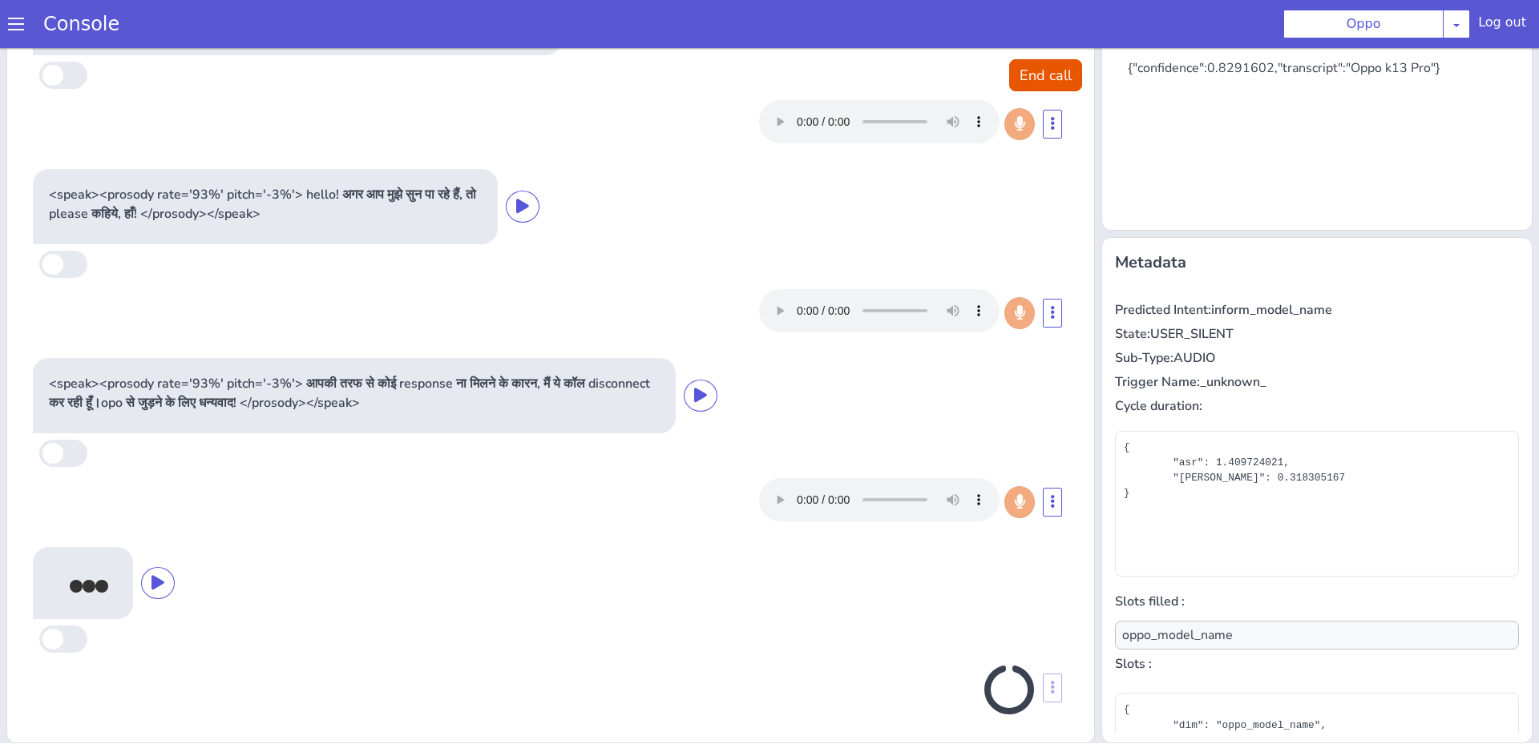
type input "null"
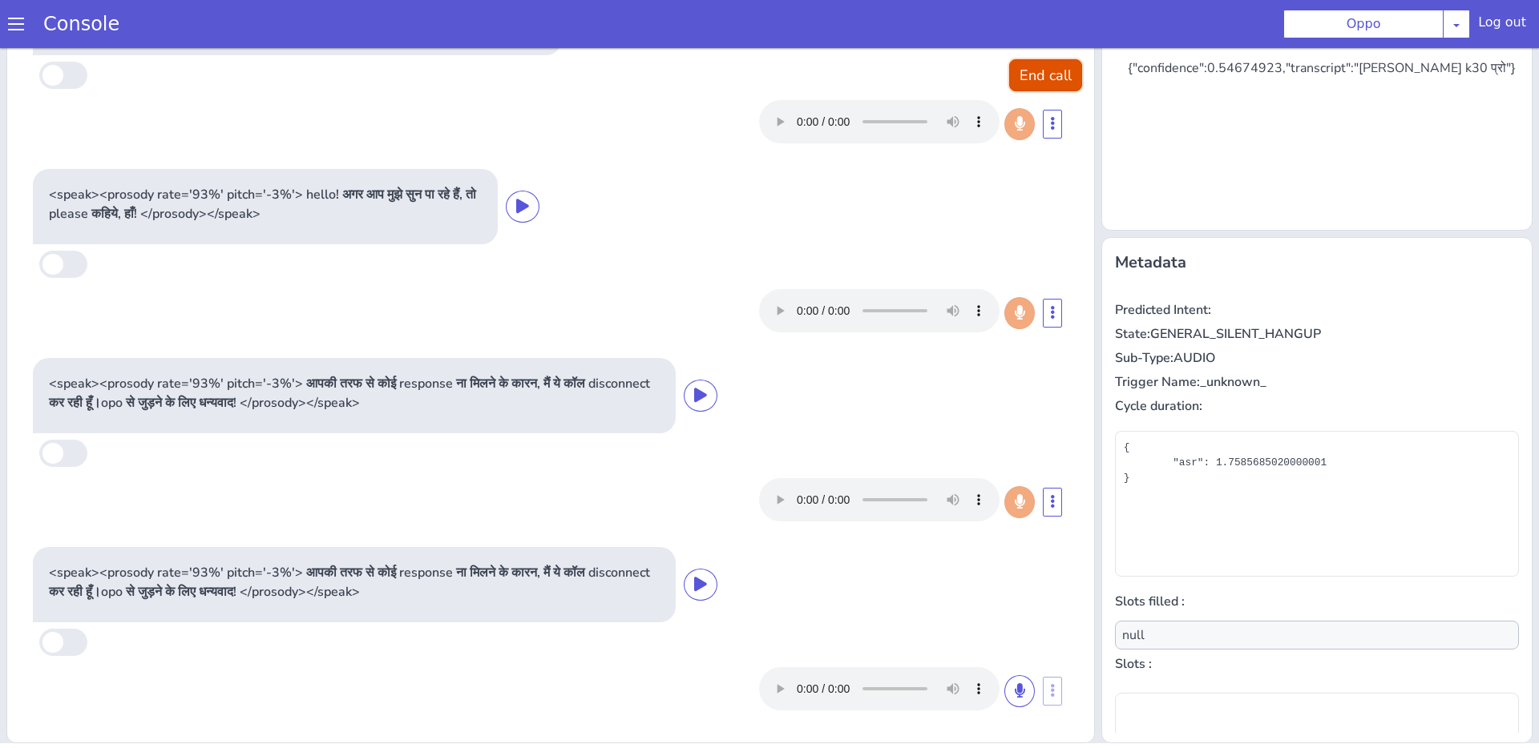
click at [1025, 142] on button "End call" at bounding box center [1022, 138] width 73 height 32
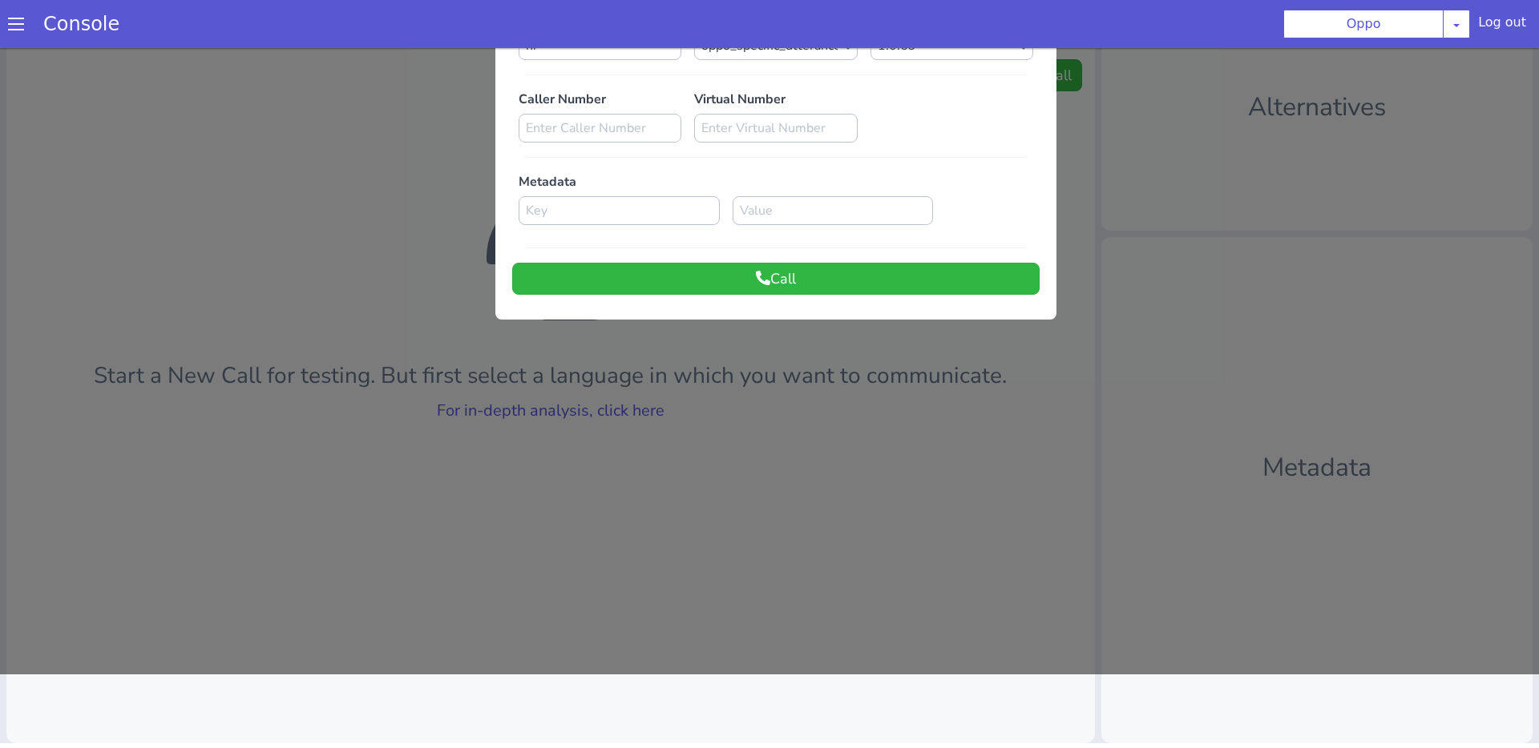
click at [619, 469] on div at bounding box center [751, 370] width 1539 height 700
